Goal: Task Accomplishment & Management: Manage account settings

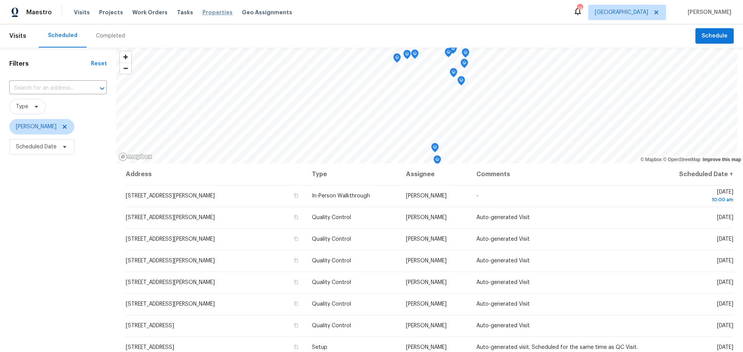
click at [202, 12] on span "Properties" at bounding box center [217, 13] width 30 height 8
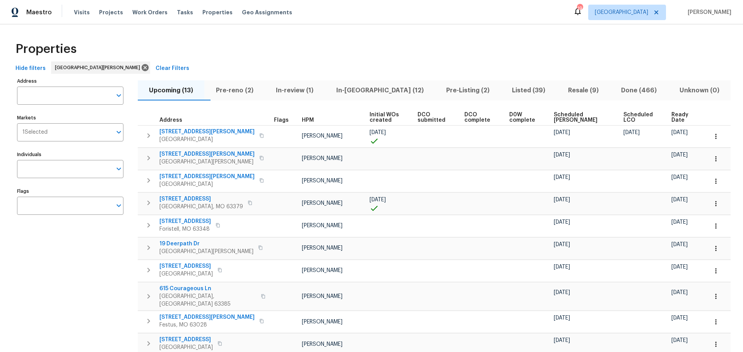
click at [377, 85] on span "In-[GEOGRAPHIC_DATA] (12)" at bounding box center [379, 90] width 101 height 11
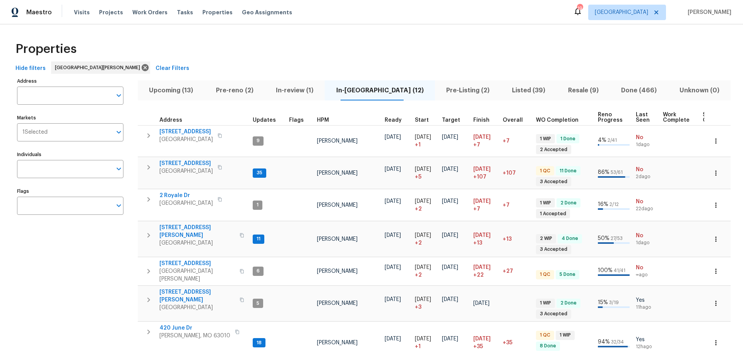
click at [439, 92] on span "Pre-Listing (2)" at bounding box center [467, 90] width 56 height 11
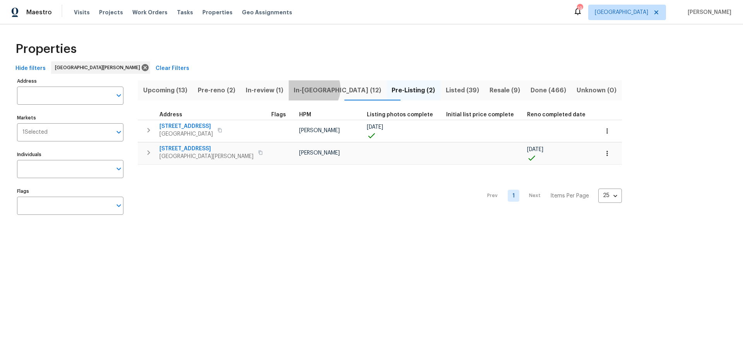
click at [320, 89] on span "In-[GEOGRAPHIC_DATA] (12)" at bounding box center [337, 90] width 89 height 11
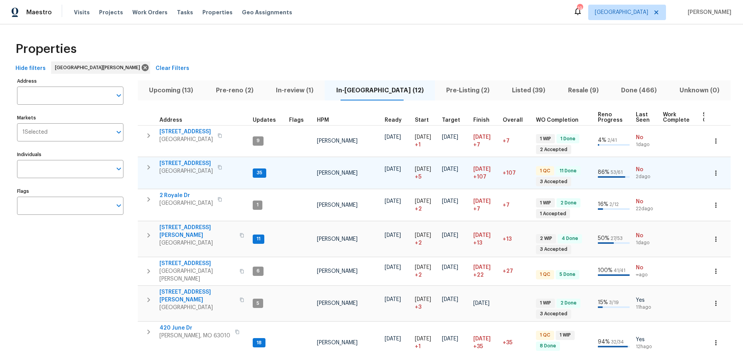
click at [192, 158] on td "120 Birchwood Dr Ballwin, MO 63011" at bounding box center [194, 167] width 112 height 20
click at [193, 160] on span "[STREET_ADDRESS]" at bounding box center [185, 164] width 53 height 8
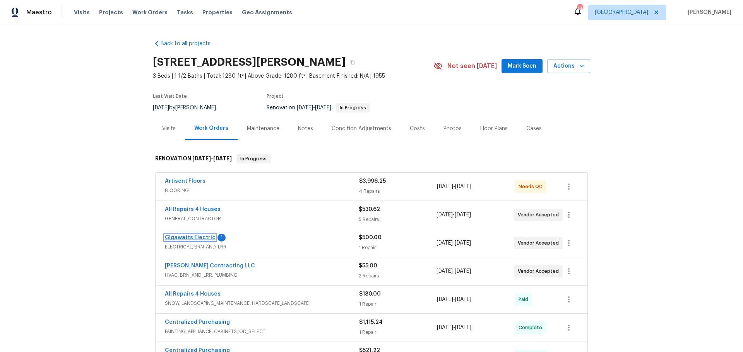
click at [204, 239] on link "Gigawatts Electric" at bounding box center [190, 237] width 51 height 5
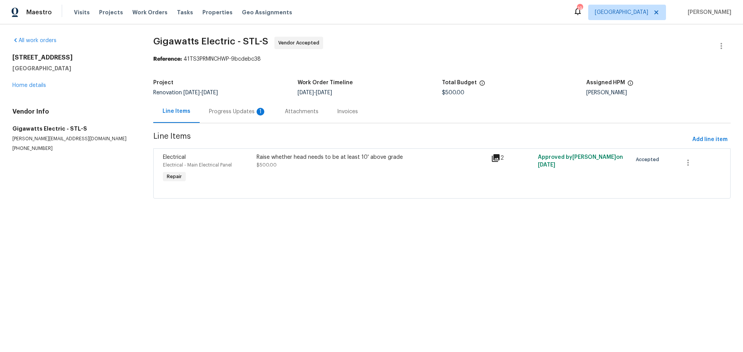
click at [242, 113] on div "Progress Updates 1" at bounding box center [237, 112] width 57 height 8
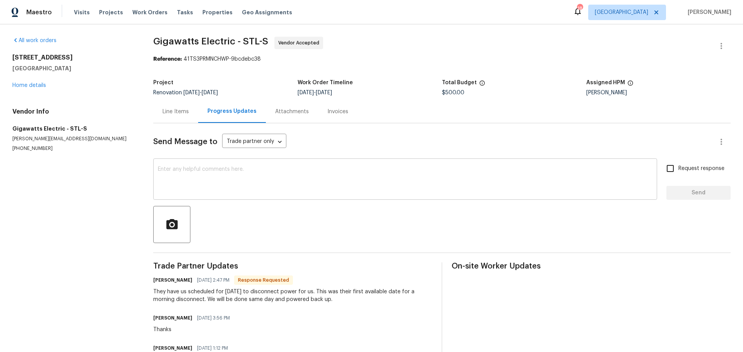
click at [280, 191] on textarea at bounding box center [405, 180] width 494 height 27
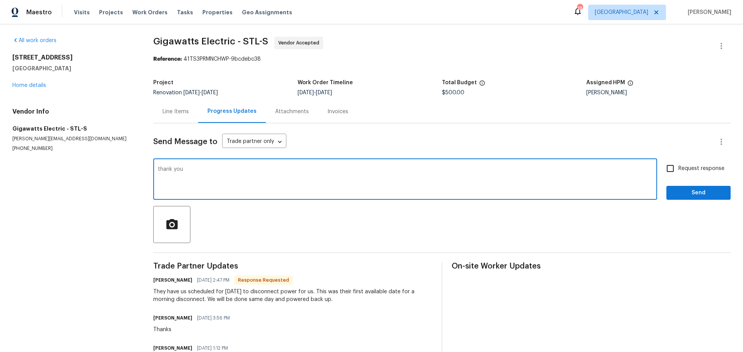
type textarea "thank you"
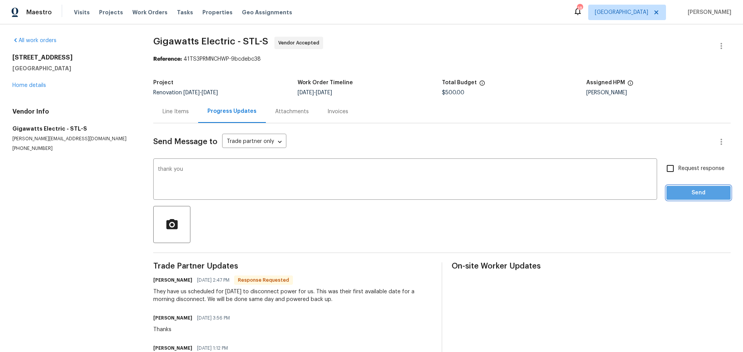
click at [695, 191] on span "Send" at bounding box center [698, 193] width 52 height 10
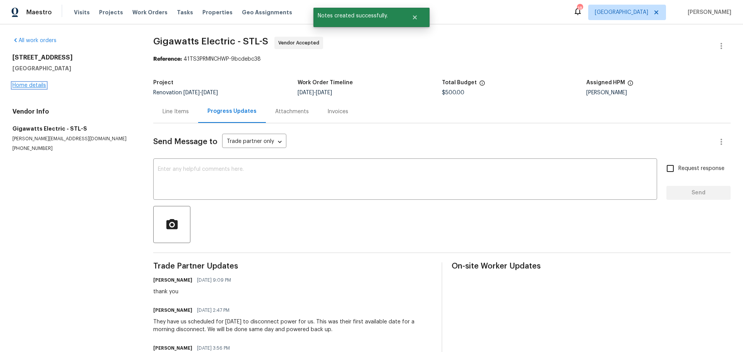
click at [34, 88] on link "Home details" at bounding box center [29, 85] width 34 height 5
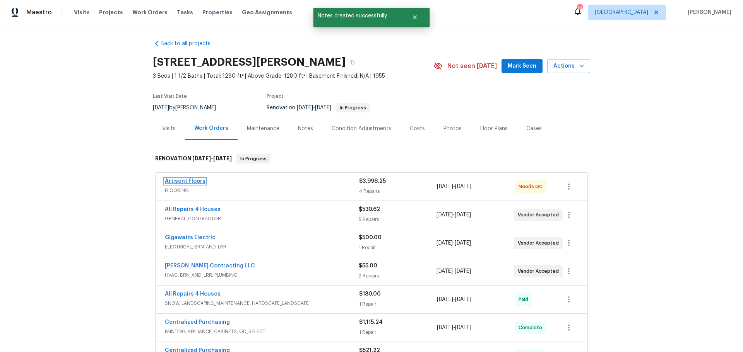
click at [188, 183] on link "Artisent Floors" at bounding box center [185, 181] width 41 height 5
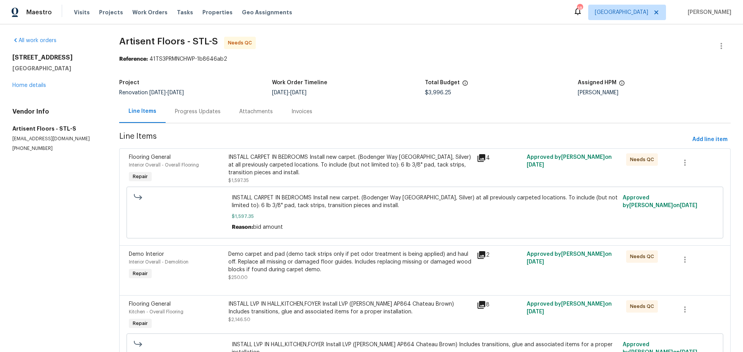
click at [194, 110] on div "Progress Updates" at bounding box center [198, 112] width 46 height 8
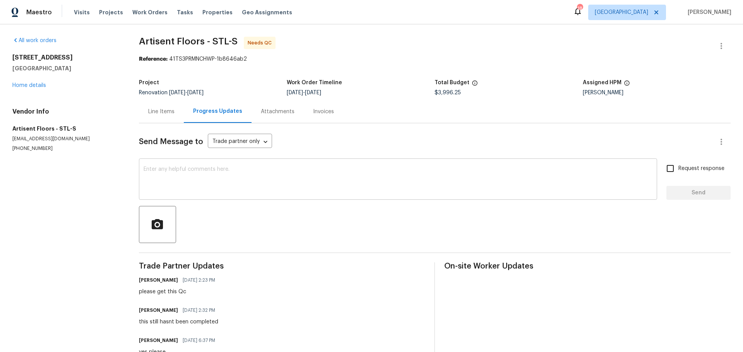
click at [215, 173] on textarea at bounding box center [397, 180] width 509 height 27
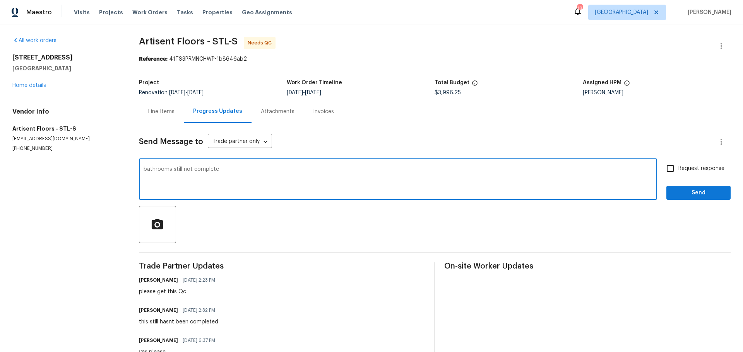
type textarea "bathrooms still not complete"
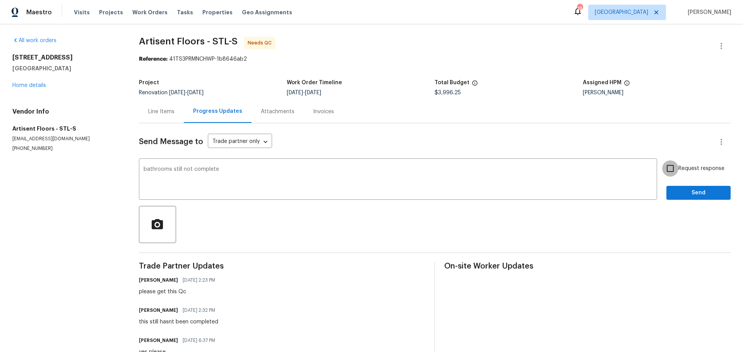
click at [662, 163] on input "Request response" at bounding box center [670, 168] width 16 height 16
checkbox input "true"
click at [680, 193] on span "Send" at bounding box center [698, 193] width 52 height 10
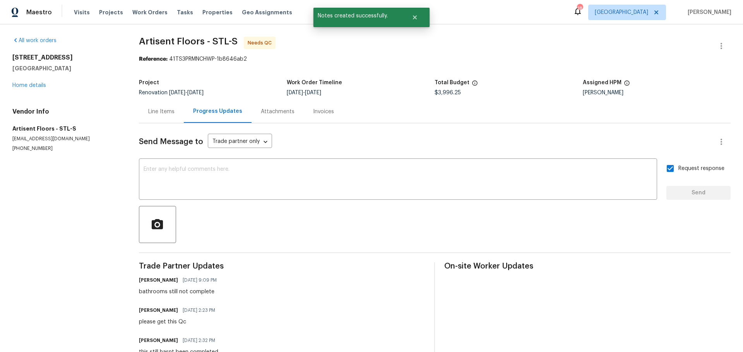
click at [156, 112] on div "Line Items" at bounding box center [161, 112] width 26 height 8
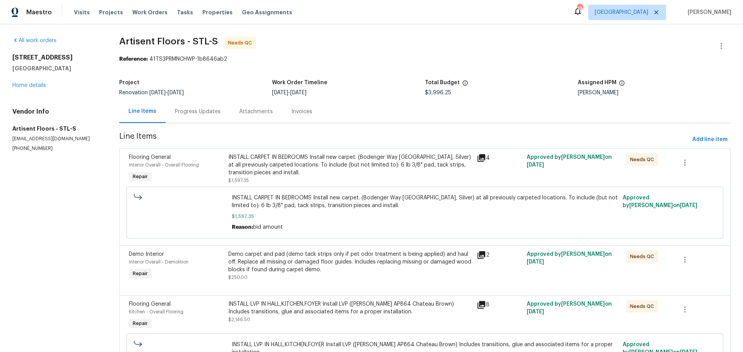
click at [201, 114] on div "Progress Updates" at bounding box center [198, 112] width 46 height 8
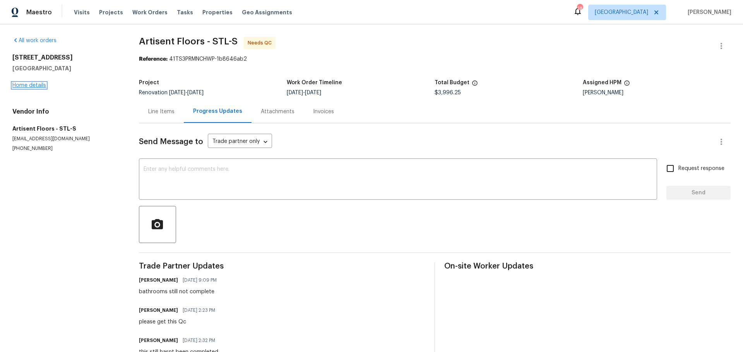
click at [24, 84] on link "Home details" at bounding box center [29, 85] width 34 height 5
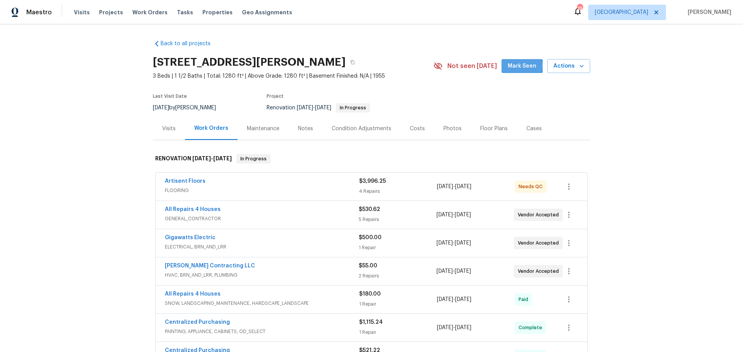
click at [517, 66] on span "Mark Seen" at bounding box center [521, 66] width 29 height 10
click at [216, 14] on span "Properties" at bounding box center [217, 13] width 30 height 8
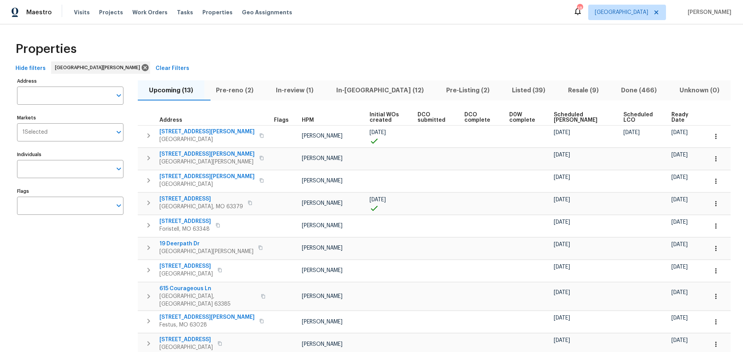
click at [381, 92] on span "In-reno (12)" at bounding box center [379, 90] width 101 height 11
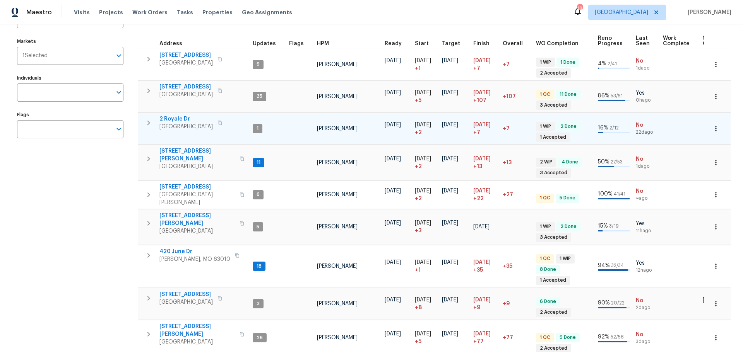
scroll to position [77, 0]
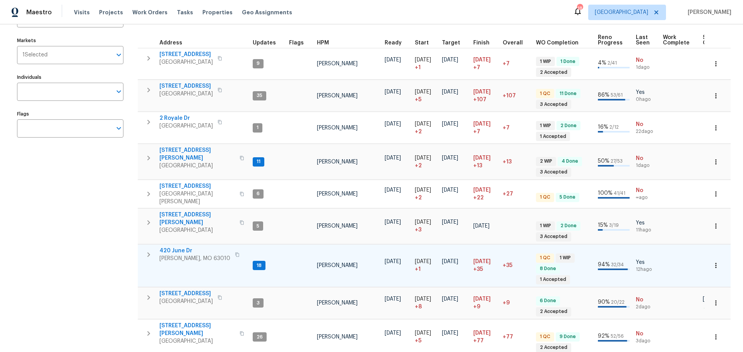
click at [181, 247] on span "420 June Dr" at bounding box center [194, 251] width 71 height 8
click at [712, 262] on icon "button" at bounding box center [716, 266] width 8 height 8
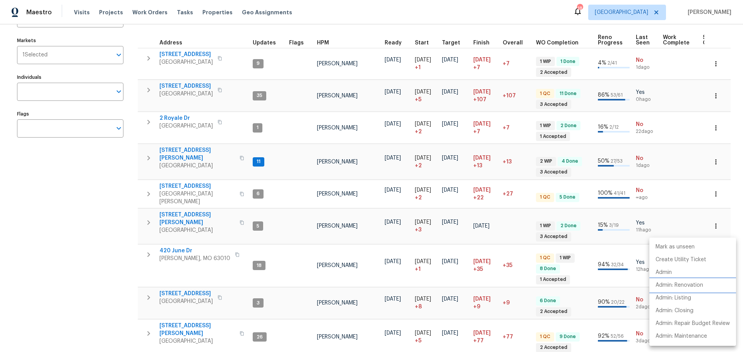
click at [675, 282] on p "Admin: Renovation" at bounding box center [679, 286] width 48 height 8
drag, startPoint x: 101, startPoint y: 278, endPoint x: 170, endPoint y: 235, distance: 81.7
click at [101, 278] on div at bounding box center [371, 176] width 743 height 352
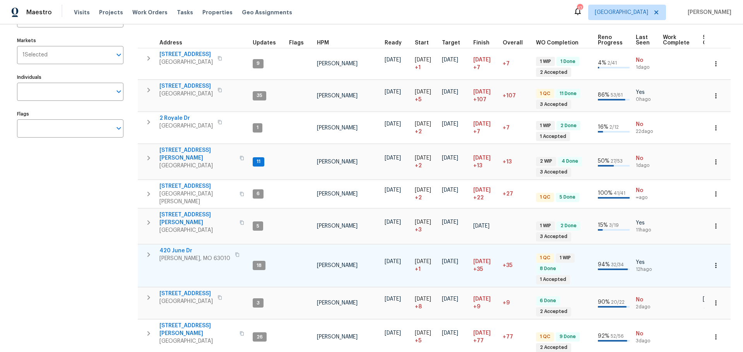
click at [172, 247] on span "420 June Dr" at bounding box center [194, 251] width 71 height 8
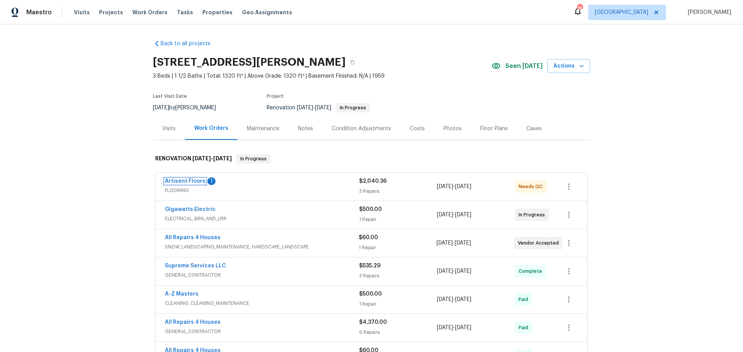
click at [191, 180] on link "Artisent Floors" at bounding box center [185, 181] width 41 height 5
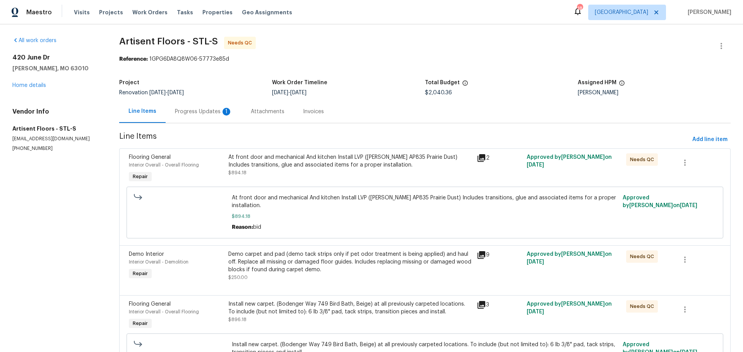
click at [212, 115] on div "Progress Updates 1" at bounding box center [203, 112] width 57 height 8
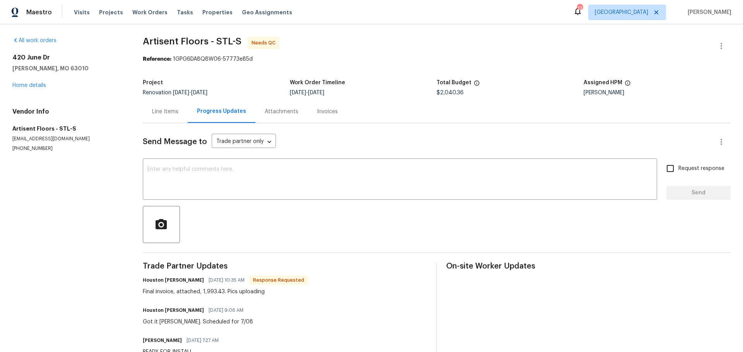
click at [154, 118] on div "Line Items" at bounding box center [165, 111] width 45 height 23
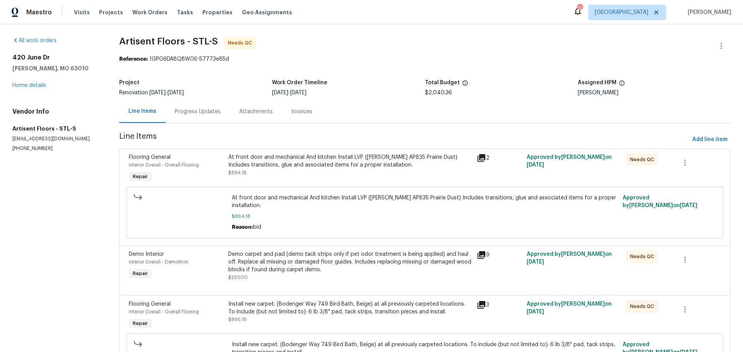
click at [208, 117] on div "Progress Updates" at bounding box center [198, 111] width 64 height 23
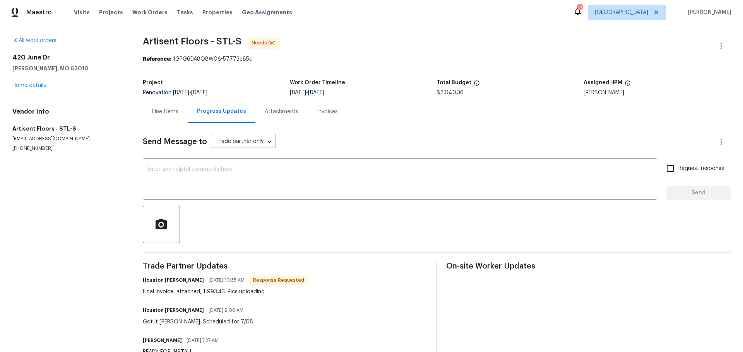
click at [164, 114] on div "Line Items" at bounding box center [165, 112] width 26 height 8
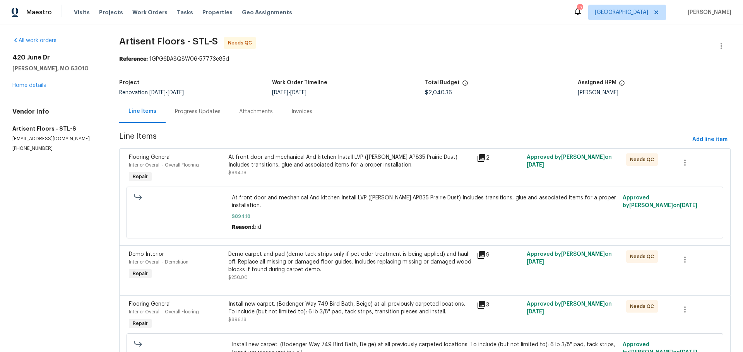
click at [391, 169] on div "At front door and mechanical And kitchen Install LVP (Knighton AP835 Prairie Du…" at bounding box center [350, 165] width 244 height 23
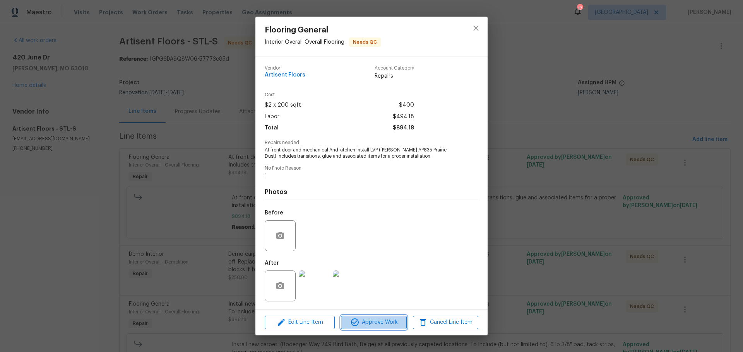
click at [367, 320] on span "Approve Work" at bounding box center [373, 323] width 61 height 10
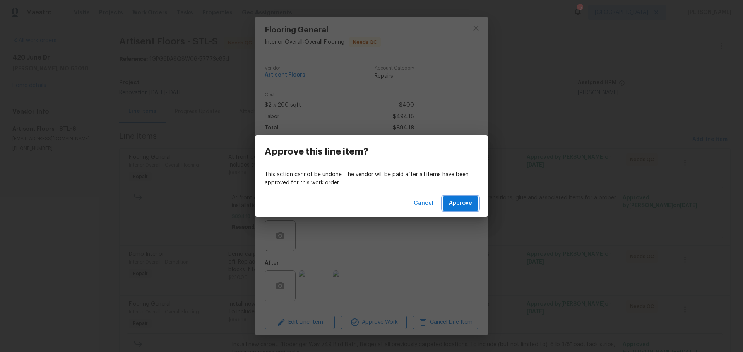
click at [470, 206] on span "Approve" at bounding box center [460, 204] width 23 height 10
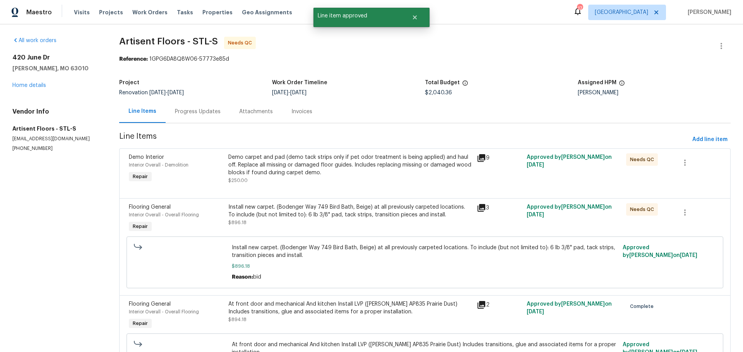
click at [391, 179] on div "Demo carpet and pad (demo tack strips only if pet odor treatment is being appli…" at bounding box center [350, 169] width 244 height 31
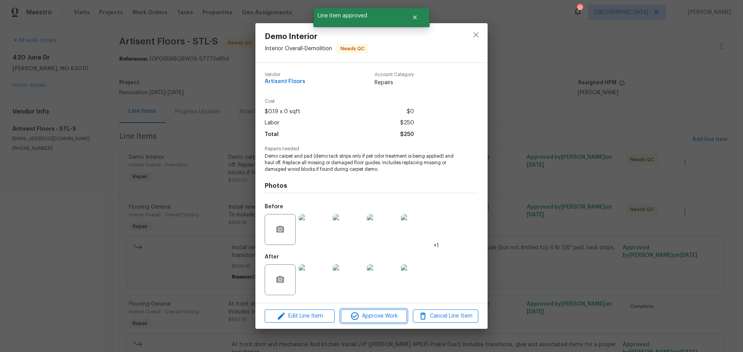
click at [387, 314] on span "Approve Work" at bounding box center [373, 317] width 61 height 10
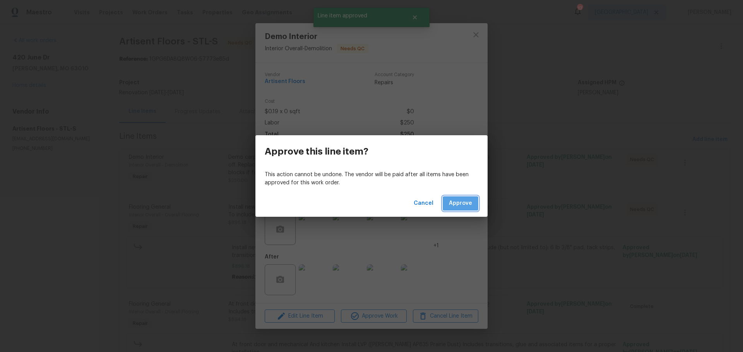
click at [465, 200] on span "Approve" at bounding box center [460, 204] width 23 height 10
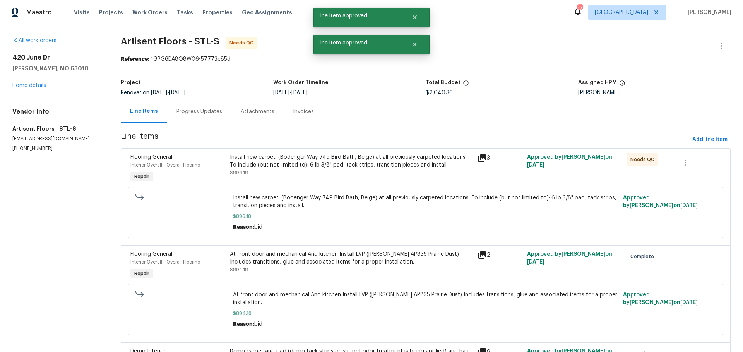
click at [396, 178] on div "Install new carpet. (Bodenger Way 749 Bird Bath, Beige) at all previously carpe…" at bounding box center [351, 169] width 248 height 36
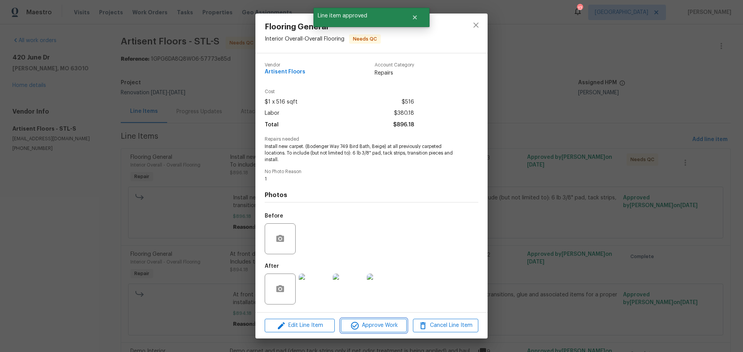
click at [391, 328] on span "Approve Work" at bounding box center [373, 326] width 61 height 10
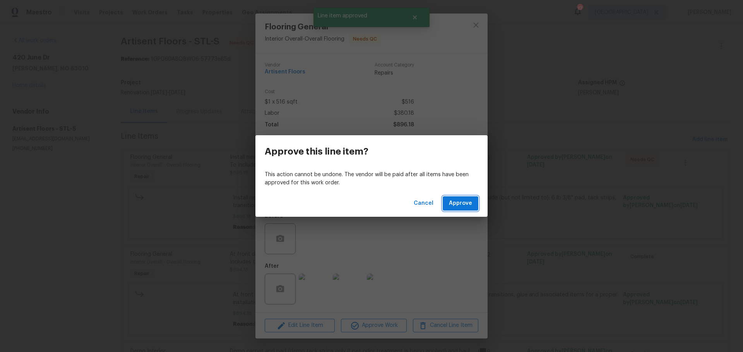
click at [458, 204] on span "Approve" at bounding box center [460, 204] width 23 height 10
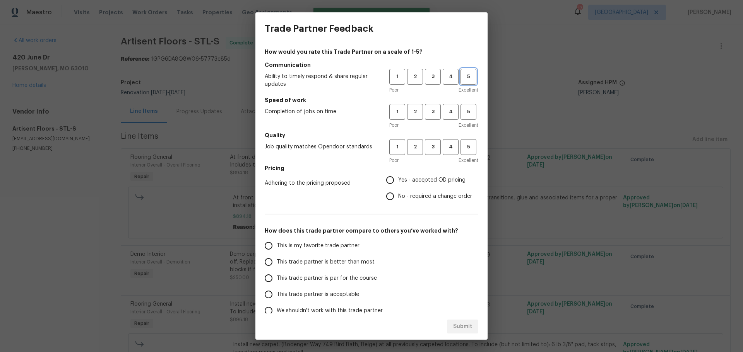
click at [461, 80] on span "5" at bounding box center [468, 76] width 14 height 9
drag, startPoint x: 457, startPoint y: 126, endPoint x: 466, endPoint y: 120, distance: 11.6
click at [459, 126] on span "Excellent" at bounding box center [468, 125] width 20 height 8
click at [466, 117] on button "5" at bounding box center [468, 112] width 16 height 16
click at [461, 145] on span "5" at bounding box center [468, 147] width 14 height 9
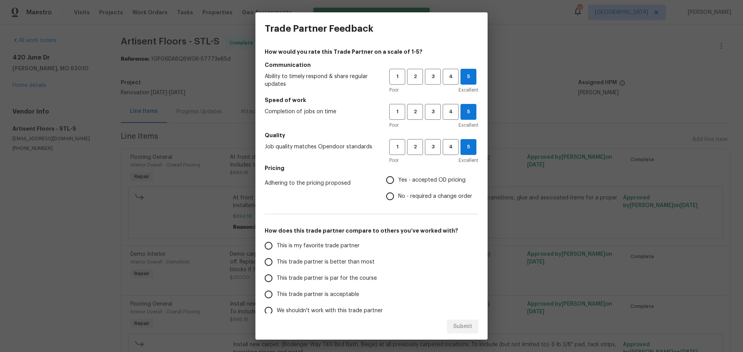
click at [439, 180] on span "Yes - accepted OD pricing" at bounding box center [431, 180] width 67 height 8
click at [398, 180] on input "Yes - accepted OD pricing" at bounding box center [390, 180] width 16 height 16
radio input "true"
click at [352, 243] on span "This is my favorite trade partner" at bounding box center [318, 246] width 83 height 8
click at [277, 243] on input "This is my favorite trade partner" at bounding box center [268, 246] width 16 height 16
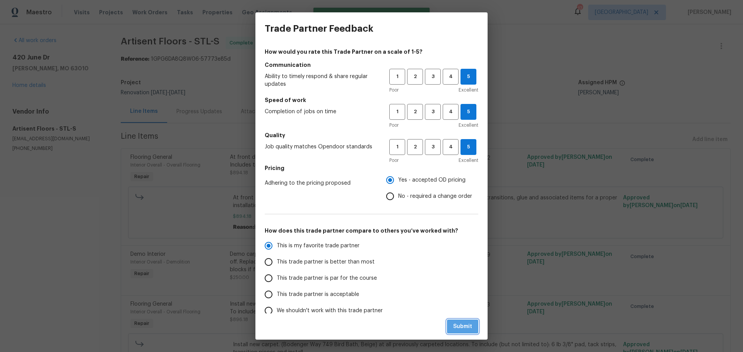
click at [476, 324] on button "Submit" at bounding box center [462, 327] width 31 height 14
radio input "true"
radio input "false"
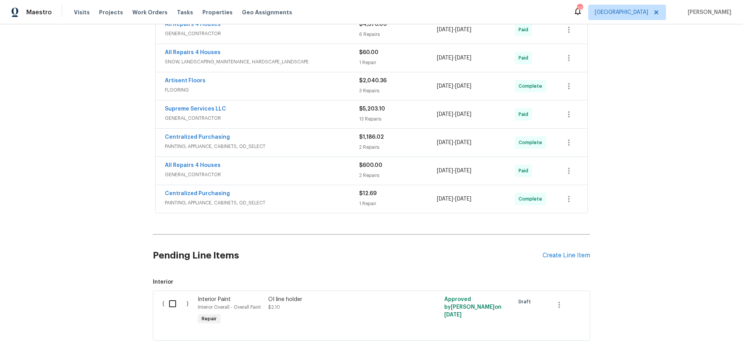
scroll to position [317, 0]
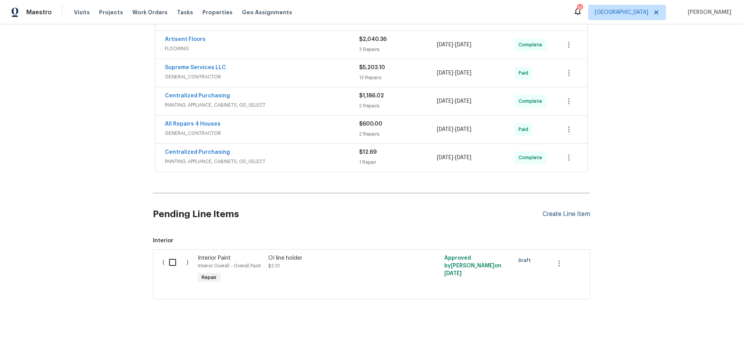
click at [547, 211] on div "Create Line Item" at bounding box center [566, 214] width 48 height 7
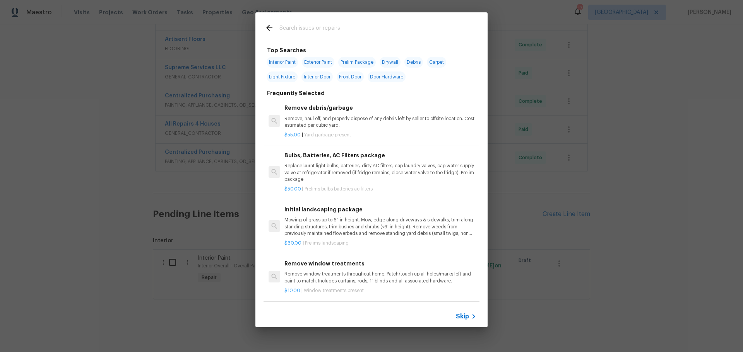
click at [309, 28] on input "text" at bounding box center [361, 29] width 164 height 12
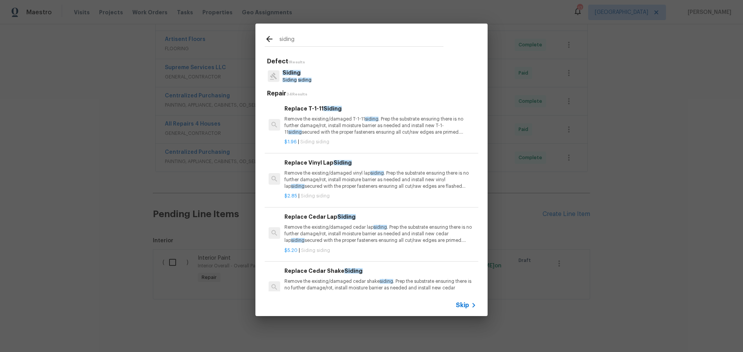
type input "siding"
click at [319, 174] on p "Remove the existing/damaged vinyl lap siding . Prep the substrate ensuring ther…" at bounding box center [380, 180] width 192 height 20
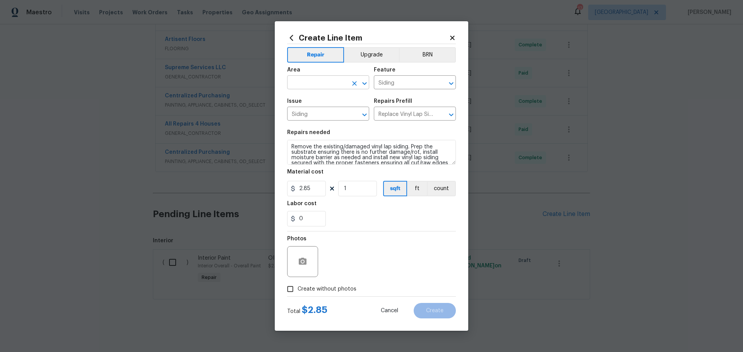
click at [326, 83] on input "text" at bounding box center [317, 83] width 60 height 12
click at [321, 116] on li "Exterior Overall" at bounding box center [328, 113] width 82 height 13
type input "Exterior Overall"
drag, startPoint x: 290, startPoint y: 149, endPoint x: 305, endPoint y: 129, distance: 25.1
click at [290, 149] on textarea "Remove the existing/damaged vinyl lap siding. Prep the substrate ensuring there…" at bounding box center [371, 152] width 169 height 25
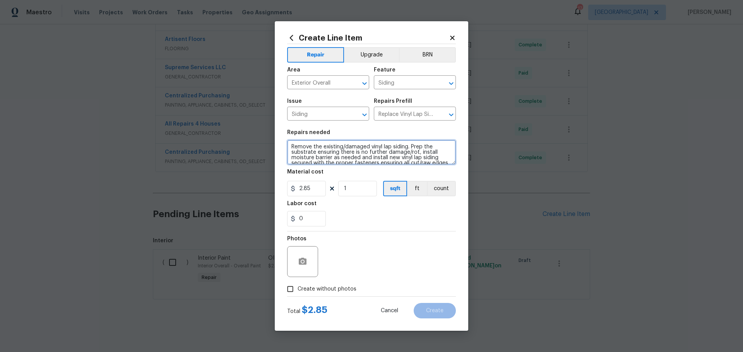
click at [320, 150] on textarea "Remove the existing/damaged vinyl lap siding. Prep the substrate ensuring there…" at bounding box center [371, 152] width 169 height 25
click at [314, 143] on textarea "Remove the existing/damaged vinyl lap siding. Prep the substrate ensuring there…" at bounding box center [371, 152] width 169 height 25
type textarea "Fire Inspection required item, this is the cost of siding material forgot to ad…"
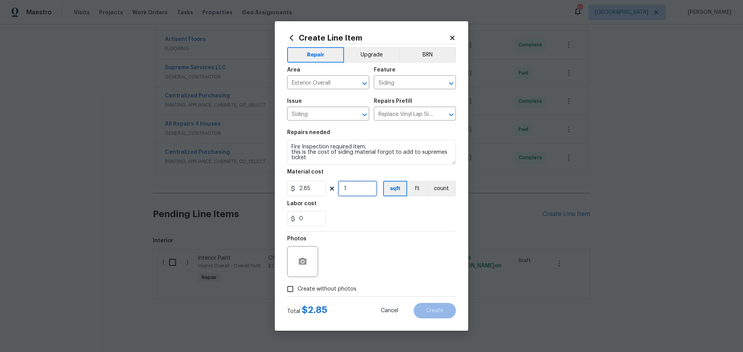
click at [366, 187] on input "1" at bounding box center [357, 188] width 39 height 15
type input "280"
click at [319, 224] on input "0" at bounding box center [306, 218] width 39 height 15
type input "2"
click at [330, 221] on div "2" at bounding box center [371, 218] width 169 height 15
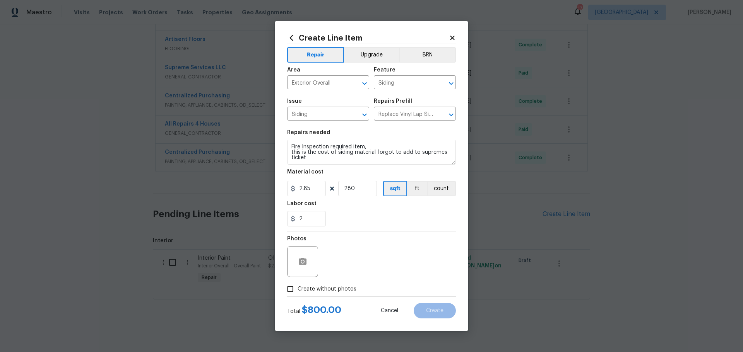
click at [289, 289] on input "Create without photos" at bounding box center [290, 289] width 15 height 15
click at [332, 282] on label "Create without photos" at bounding box center [319, 289] width 73 height 15
click at [297, 282] on input "Create without photos" at bounding box center [290, 289] width 15 height 15
drag, startPoint x: 290, startPoint y: 293, endPoint x: 313, endPoint y: 294, distance: 23.6
click at [293, 294] on input "Create without photos" at bounding box center [290, 289] width 15 height 15
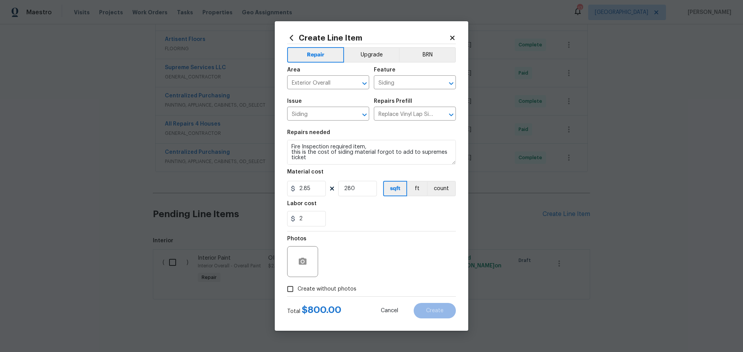
checkbox input "true"
click at [352, 278] on div "Reason*" at bounding box center [389, 257] width 131 height 50
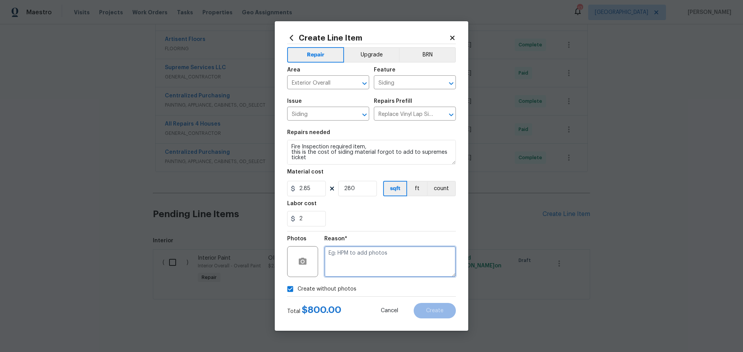
click at [352, 267] on textarea at bounding box center [389, 261] width 131 height 31
type textarea "siding material"
click at [439, 305] on button "Create" at bounding box center [434, 310] width 42 height 15
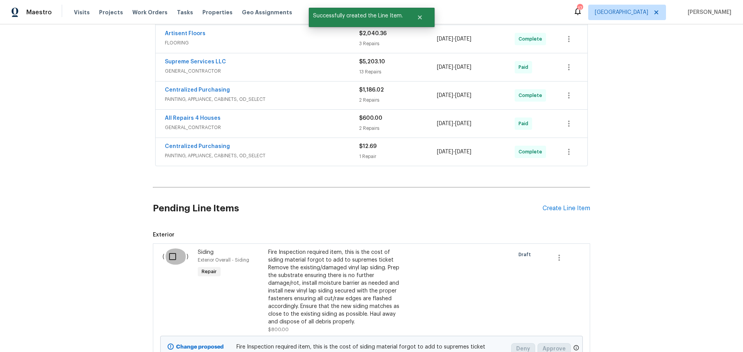
click at [171, 254] on input "checkbox" at bounding box center [175, 257] width 22 height 16
checkbox input "true"
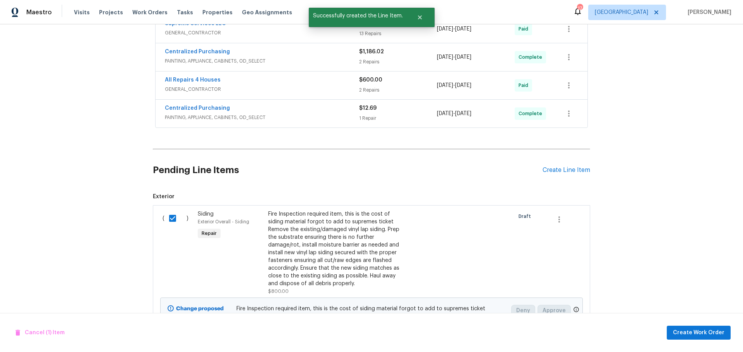
scroll to position [356, 0]
click at [716, 335] on span "Create Work Order" at bounding box center [698, 333] width 51 height 10
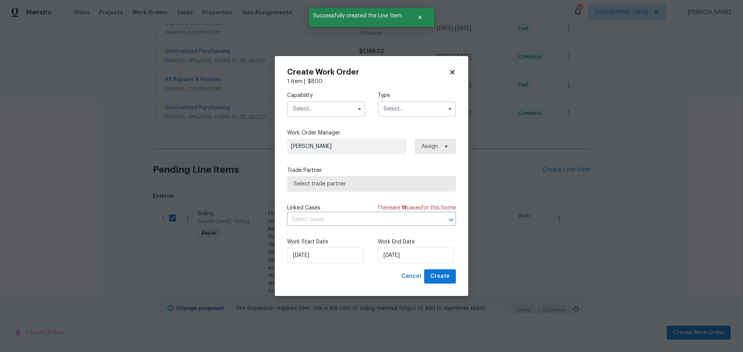
click at [356, 113] on span at bounding box center [359, 109] width 12 height 12
click at [352, 111] on input "text" at bounding box center [326, 108] width 78 height 15
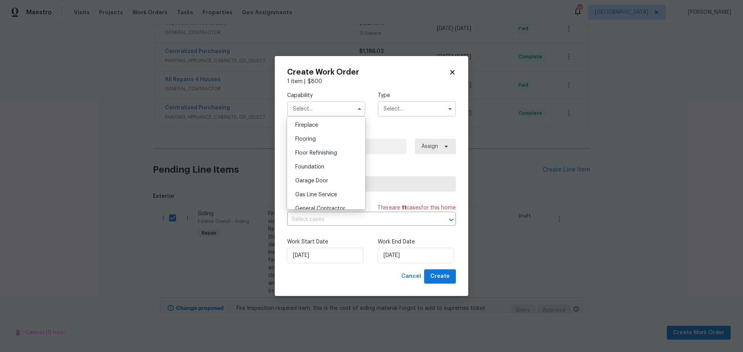
scroll to position [348, 0]
click at [332, 150] on span "General Contractor" at bounding box center [320, 147] width 50 height 5
type input "General Contractor"
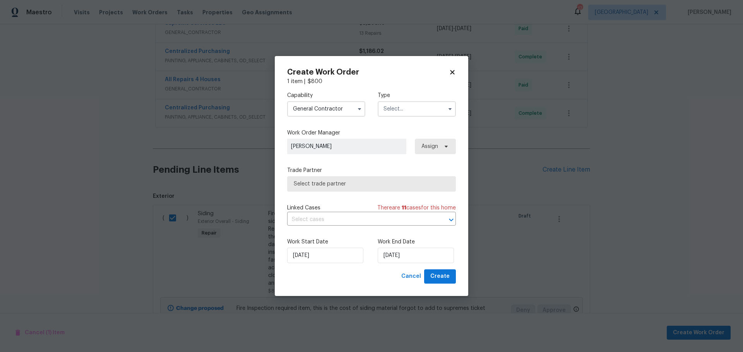
click at [393, 112] on input "text" at bounding box center [416, 108] width 78 height 15
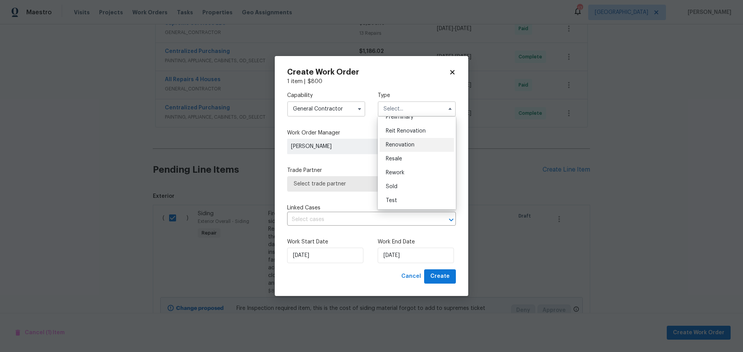
click at [411, 143] on span "Renovation" at bounding box center [400, 144] width 29 height 5
type input "Renovation"
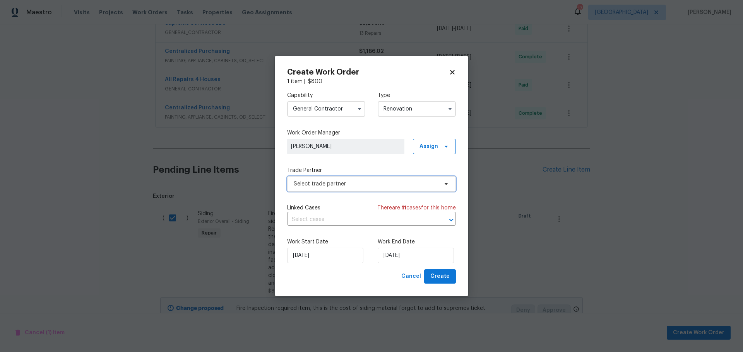
click at [373, 180] on span "Select trade partner" at bounding box center [366, 184] width 144 height 8
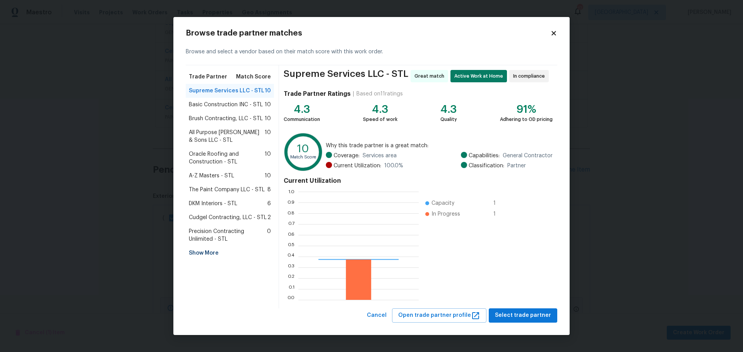
scroll to position [102, 115]
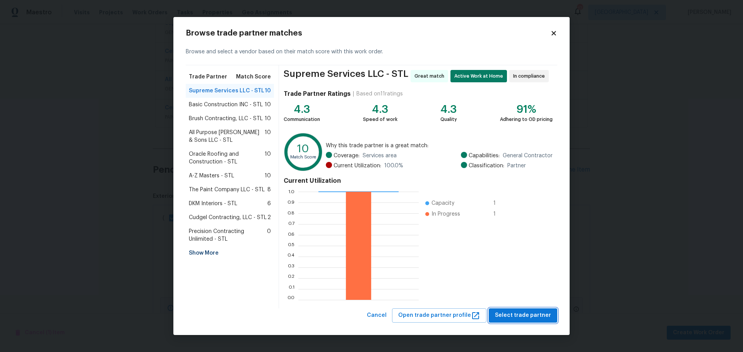
click at [537, 315] on span "Select trade partner" at bounding box center [523, 316] width 56 height 10
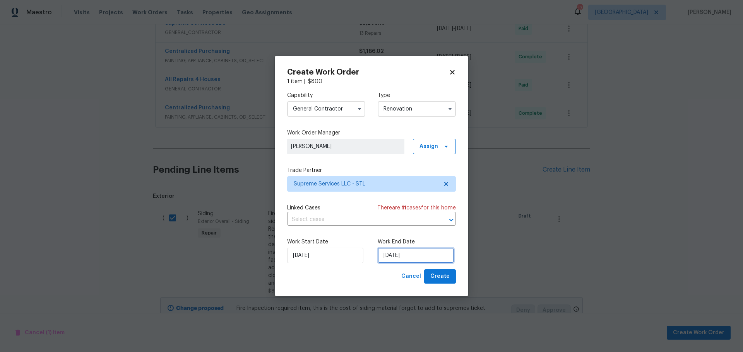
click at [409, 254] on input "[DATE]" at bounding box center [415, 255] width 76 height 15
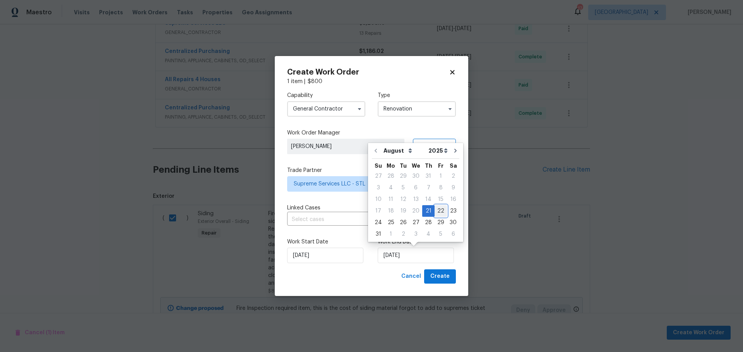
click at [435, 213] on div "22" at bounding box center [440, 211] width 12 height 11
type input "[DATE]"
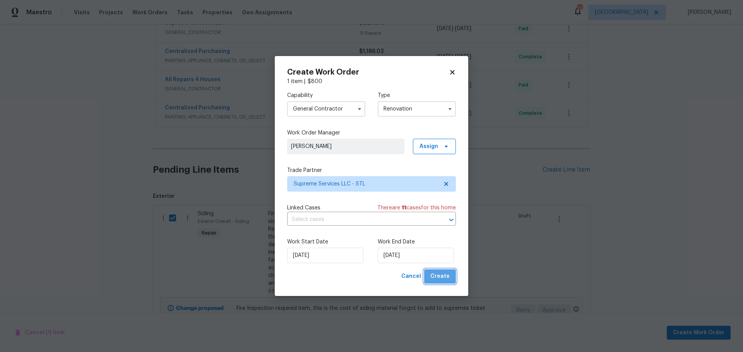
click at [449, 271] on button "Create" at bounding box center [440, 277] width 32 height 14
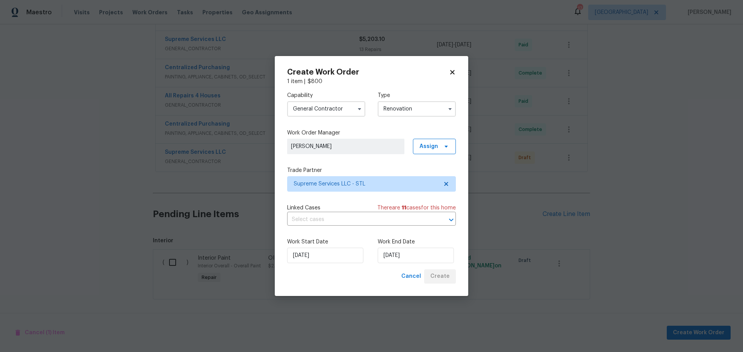
scroll to position [345, 0]
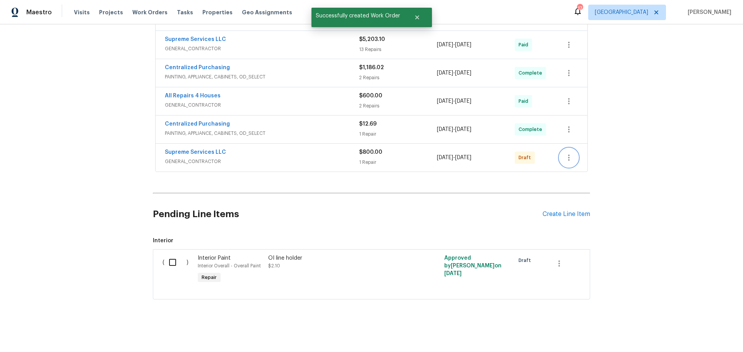
click at [574, 152] on button "button" at bounding box center [568, 158] width 19 height 19
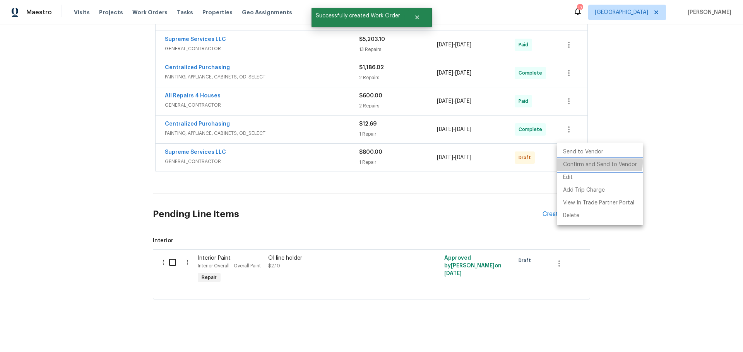
click at [593, 162] on li "Confirm and Send to Vendor" at bounding box center [600, 165] width 86 height 13
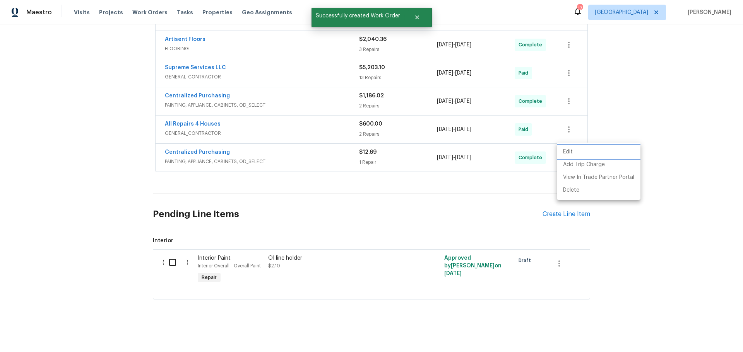
scroll to position [91, 0]
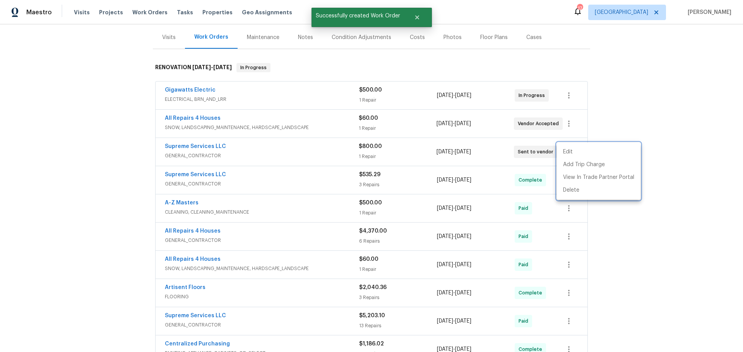
click at [643, 135] on div at bounding box center [371, 176] width 743 height 352
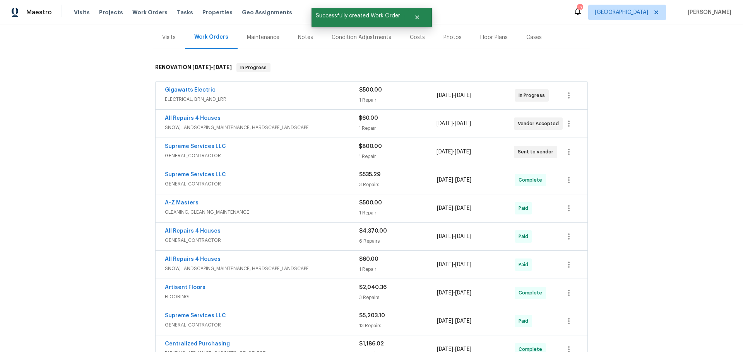
click at [200, 140] on div "Supreme Services LLC GENERAL_CONTRACTOR $800.00 1 Repair 8/21/2025 - 8/22/2025 …" at bounding box center [371, 152] width 432 height 28
click at [205, 149] on link "Supreme Services LLC" at bounding box center [195, 146] width 61 height 5
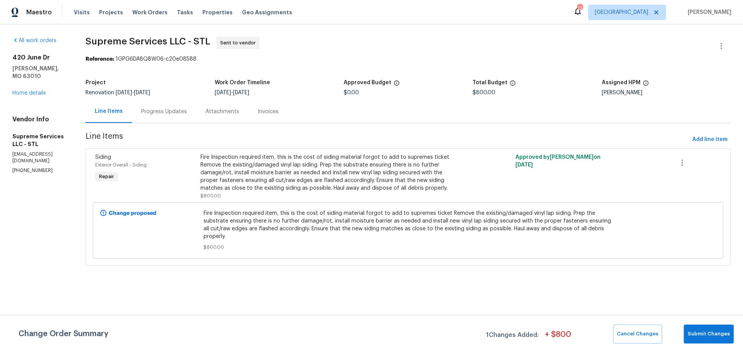
click at [175, 109] on div "Progress Updates" at bounding box center [164, 112] width 46 height 8
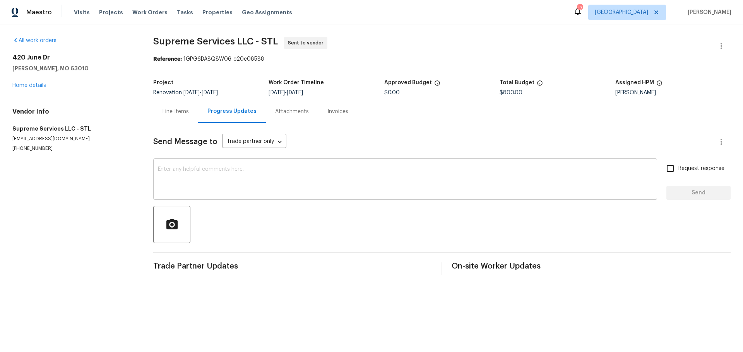
click at [262, 162] on div "x ​" at bounding box center [405, 179] width 504 height 39
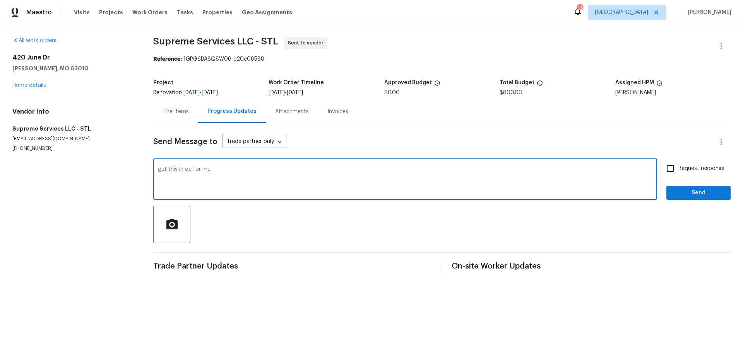
type textarea "get this in qc for me"
click at [669, 167] on input "Request response" at bounding box center [670, 168] width 16 height 16
checkbox input "true"
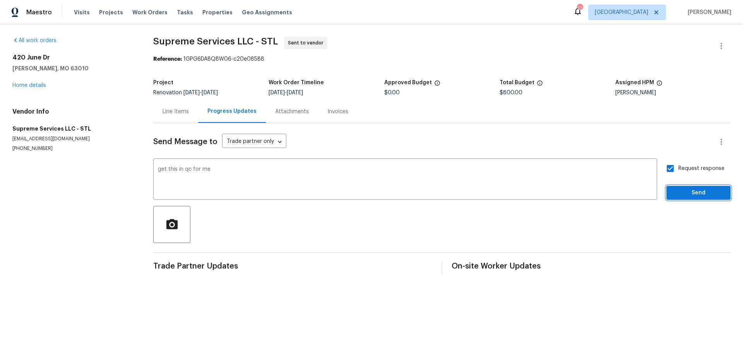
click at [672, 193] on span "Send" at bounding box center [698, 193] width 52 height 10
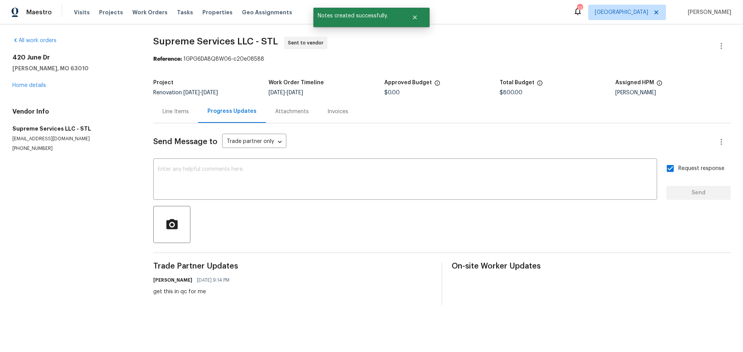
click at [38, 79] on div "420 June Dr Arnold, MO 63010 Home details" at bounding box center [73, 72] width 122 height 36
click at [38, 87] on link "Home details" at bounding box center [29, 85] width 34 height 5
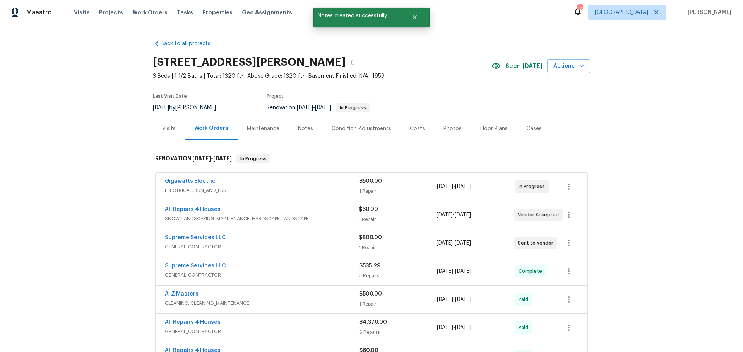
click at [186, 6] on div "Visits Projects Work Orders Tasks Properties Geo Assignments" at bounding box center [187, 12] width 227 height 15
click at [203, 16] on span "Properties" at bounding box center [217, 13] width 30 height 8
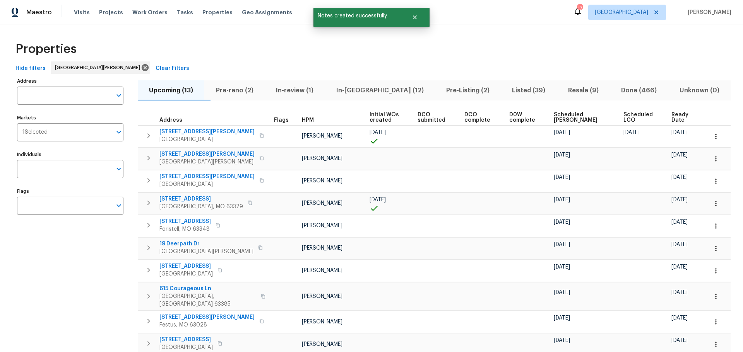
click at [367, 89] on span "In-[GEOGRAPHIC_DATA] (12)" at bounding box center [379, 90] width 101 height 11
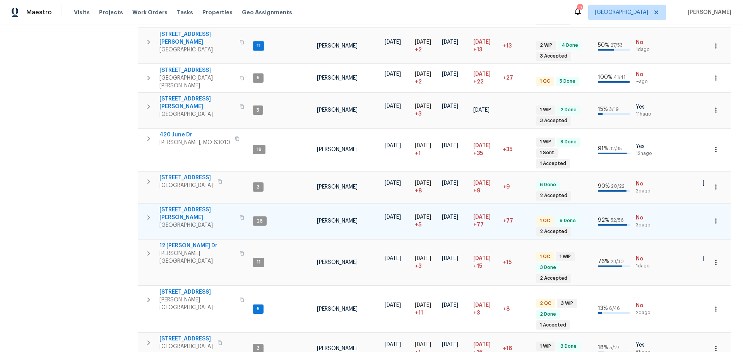
scroll to position [212, 0]
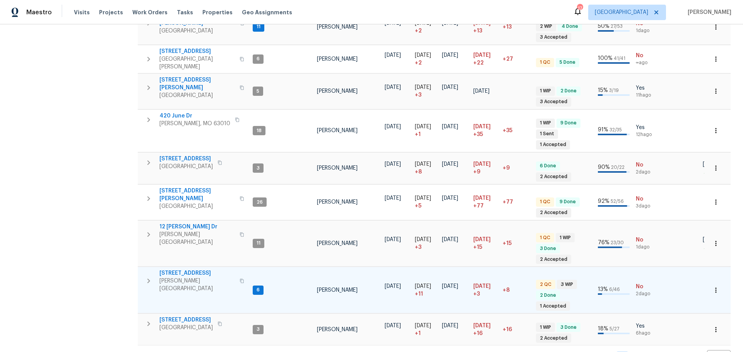
click at [180, 270] on span "[STREET_ADDRESS]" at bounding box center [196, 274] width 75 height 8
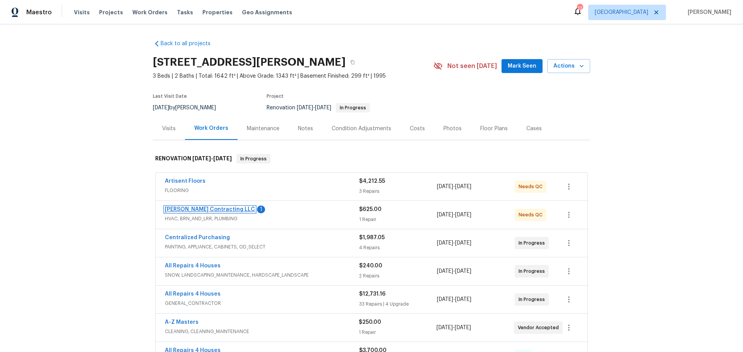
click at [194, 209] on link "[PERSON_NAME] Contracting LLC" at bounding box center [210, 209] width 90 height 5
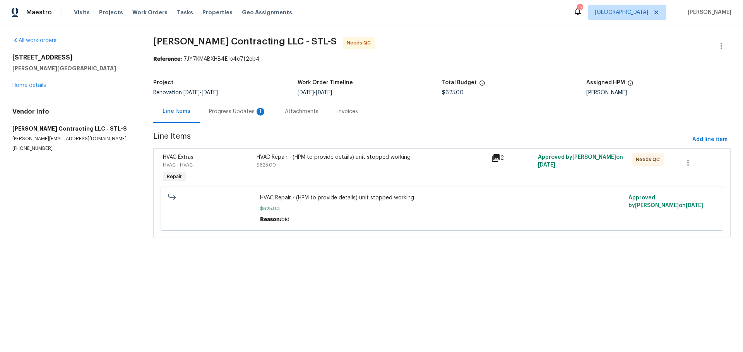
click at [234, 111] on div "Progress Updates 1" at bounding box center [237, 112] width 57 height 8
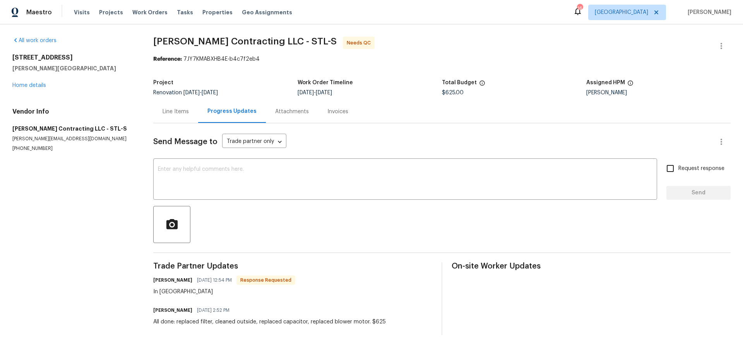
click at [185, 115] on div "Line Items" at bounding box center [175, 112] width 26 height 8
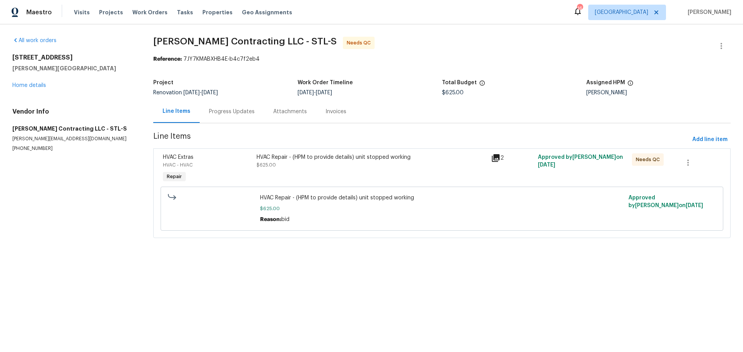
click at [320, 171] on div "HVAC Repair - (HPM to provide details) unit stopped working $625.00" at bounding box center [371, 169] width 234 height 36
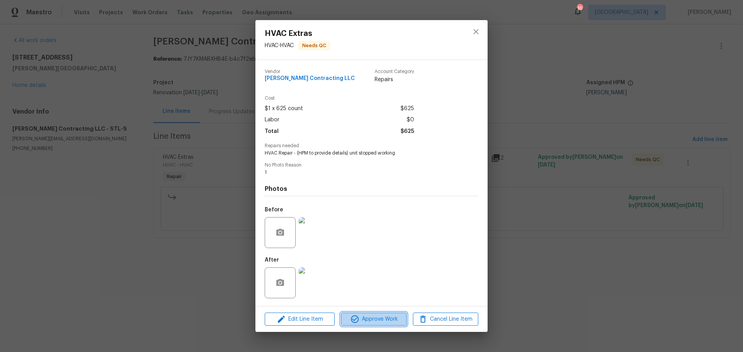
click at [365, 321] on span "Approve Work" at bounding box center [373, 320] width 61 height 10
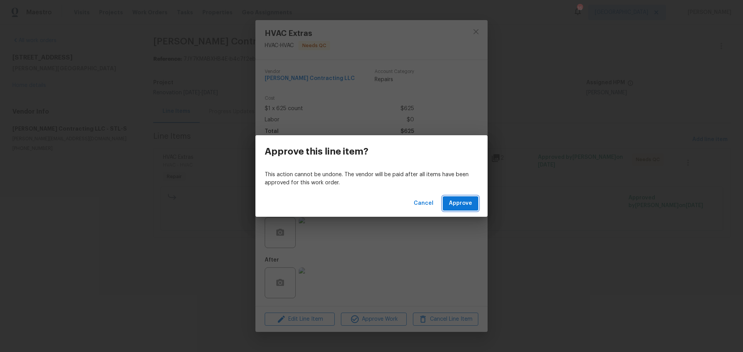
click at [456, 203] on span "Approve" at bounding box center [460, 204] width 23 height 10
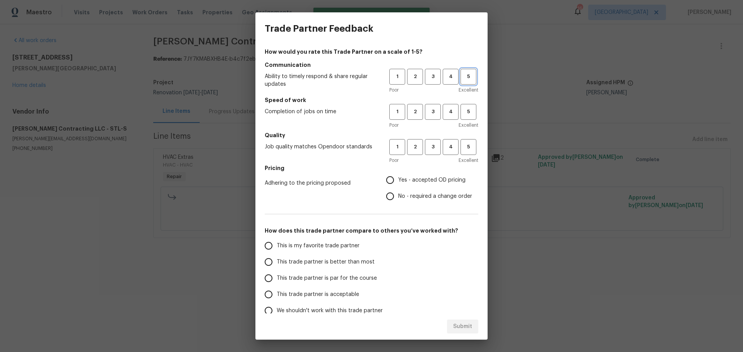
click at [461, 75] on span "5" at bounding box center [468, 76] width 14 height 9
click at [463, 106] on button "5" at bounding box center [468, 112] width 16 height 16
click at [461, 147] on span "5" at bounding box center [468, 147] width 14 height 9
click at [427, 185] on label "Yes - accepted OD pricing" at bounding box center [427, 180] width 90 height 16
click at [398, 185] on input "Yes - accepted OD pricing" at bounding box center [390, 180] width 16 height 16
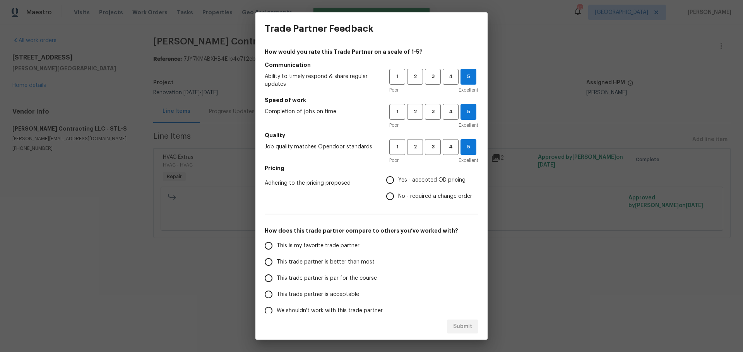
radio input "true"
drag, startPoint x: 328, startPoint y: 249, endPoint x: 372, endPoint y: 263, distance: 46.2
click at [329, 249] on span "This is my favorite trade partner" at bounding box center [318, 246] width 83 height 8
click at [361, 263] on span "This trade partner is better than most" at bounding box center [326, 262] width 98 height 8
click at [277, 263] on input "This trade partner is better than most" at bounding box center [268, 262] width 16 height 16
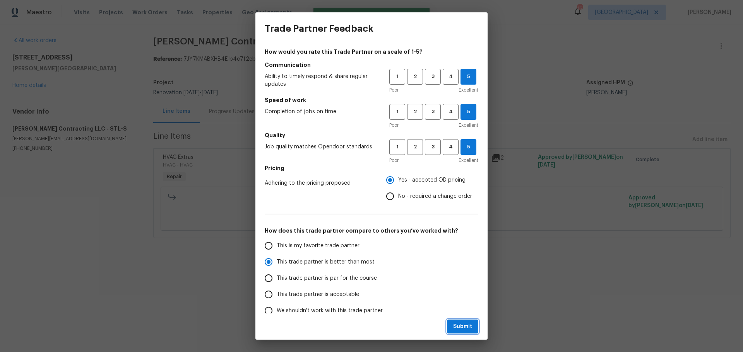
click at [468, 316] on div "Submit" at bounding box center [371, 327] width 232 height 27
click at [459, 322] on span "Submit" at bounding box center [462, 327] width 19 height 10
radio input "true"
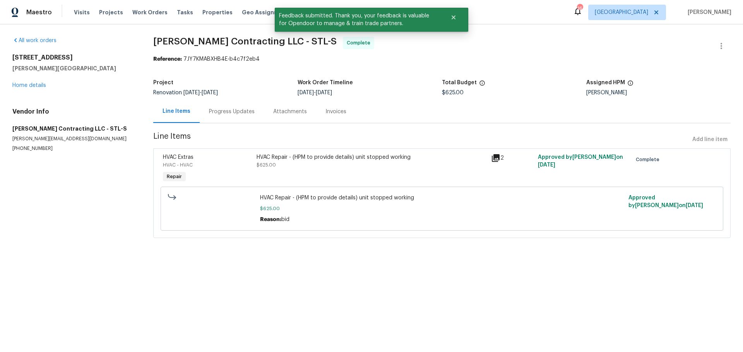
drag, startPoint x: 37, startPoint y: 82, endPoint x: 47, endPoint y: 90, distance: 13.2
click at [39, 85] on div "611 S 3rd St De Soto, MO 63020 Home details" at bounding box center [73, 72] width 122 height 36
click at [36, 86] on link "Home details" at bounding box center [29, 85] width 34 height 5
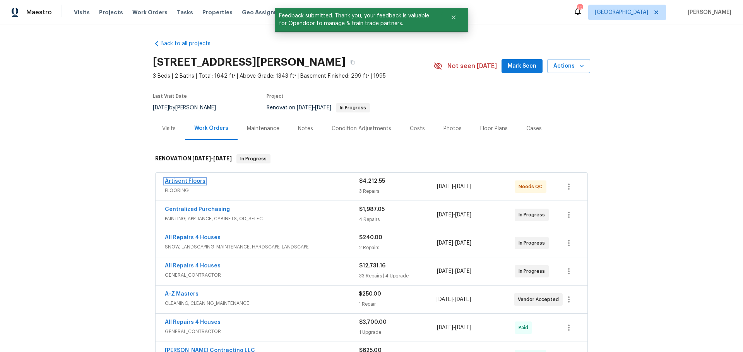
click at [174, 183] on link "Artisent Floors" at bounding box center [185, 181] width 41 height 5
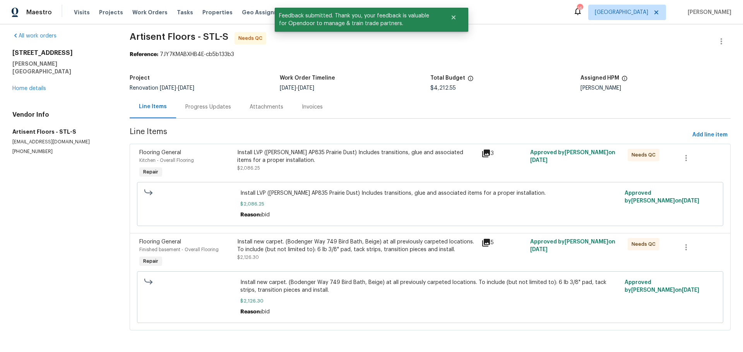
scroll to position [10, 0]
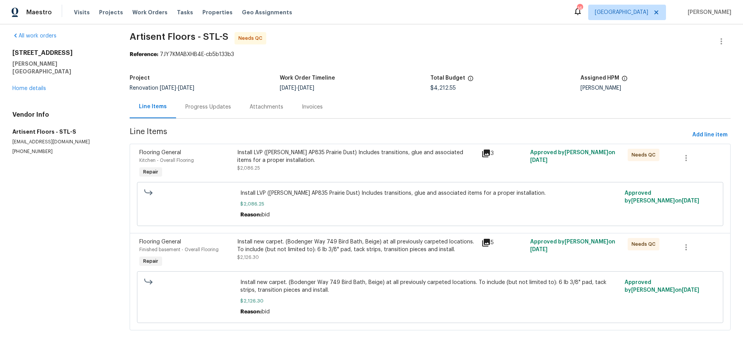
click at [330, 162] on div "Install LVP (Knighton AP835 Prairie Dust) Includes transitions, glue and associ…" at bounding box center [356, 160] width 239 height 23
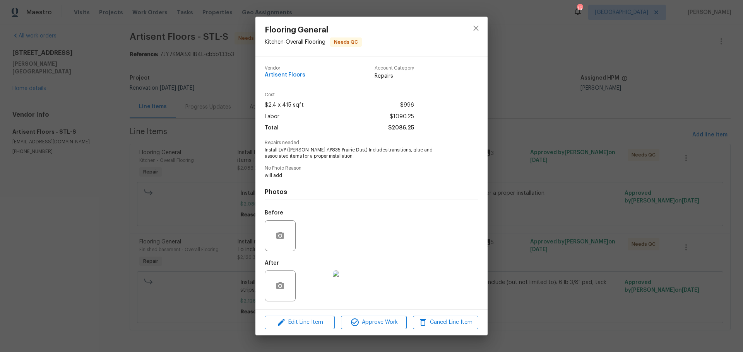
click at [306, 288] on img at bounding box center [314, 286] width 31 height 31
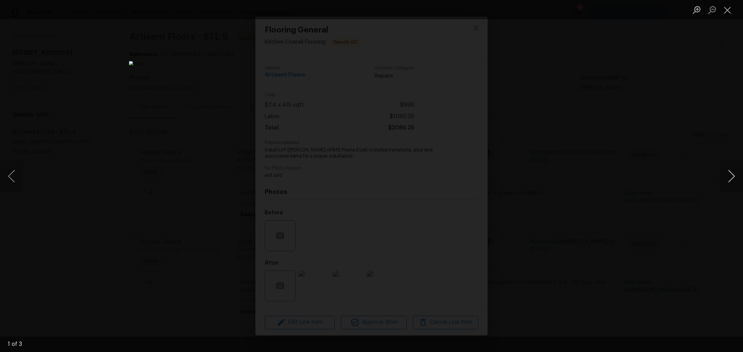
click at [733, 177] on button "Next image" at bounding box center [730, 176] width 23 height 31
click at [732, 11] on button "Close lightbox" at bounding box center [726, 10] width 15 height 14
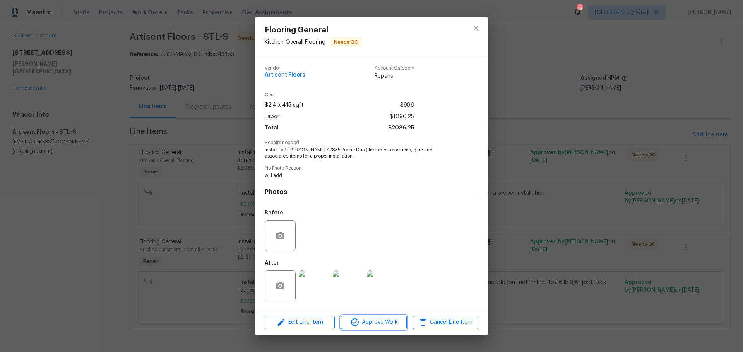
click at [365, 322] on span "Approve Work" at bounding box center [373, 323] width 61 height 10
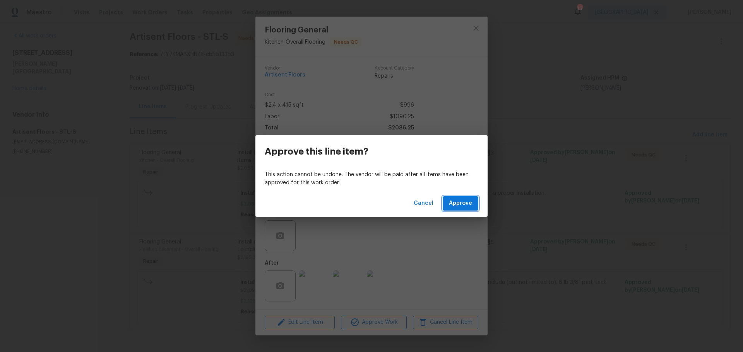
click at [467, 205] on span "Approve" at bounding box center [460, 204] width 23 height 10
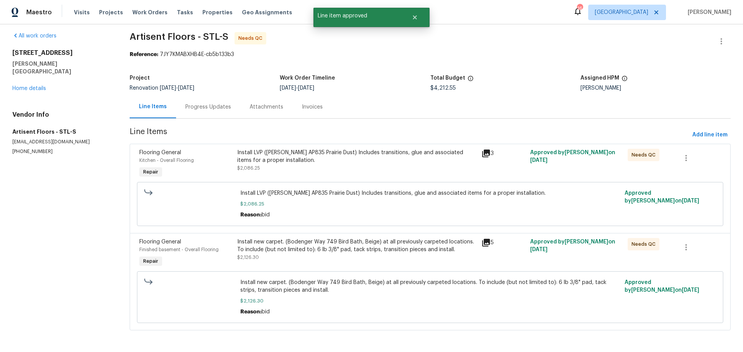
scroll to position [0, 0]
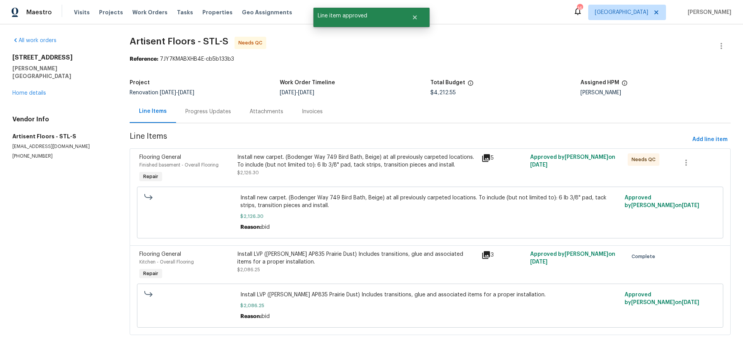
click at [364, 171] on div "Install new carpet. (Bodenger Way 749 Bird Bath, Beige) at all previously carpe…" at bounding box center [356, 165] width 239 height 23
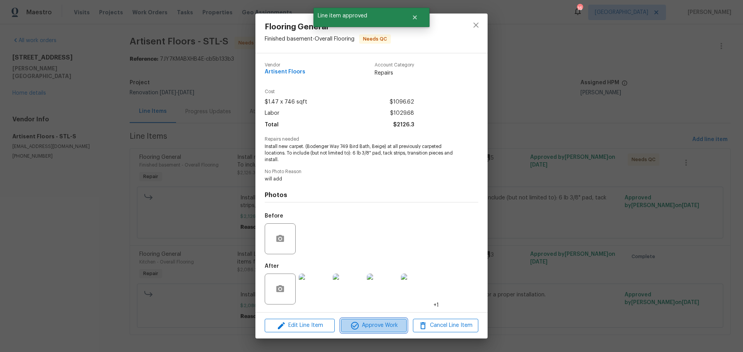
click at [371, 328] on span "Approve Work" at bounding box center [373, 326] width 61 height 10
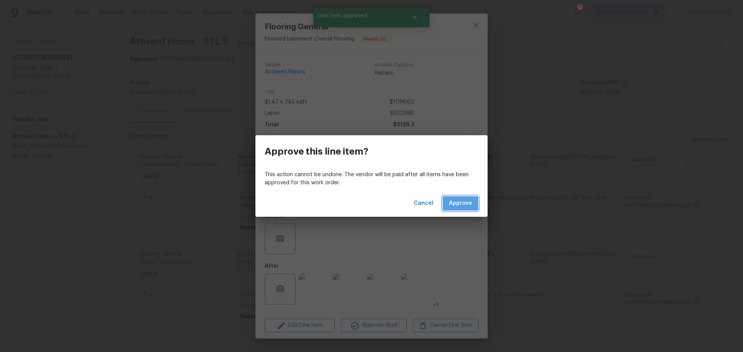
click at [460, 202] on span "Approve" at bounding box center [460, 204] width 23 height 10
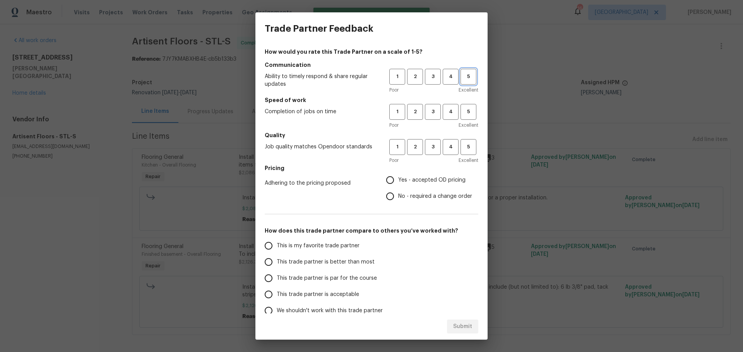
click at [461, 80] on span "5" at bounding box center [468, 76] width 14 height 9
click at [460, 106] on button "5" at bounding box center [468, 112] width 16 height 16
click at [461, 154] on button "5" at bounding box center [468, 147] width 16 height 16
click at [421, 172] on label "Yes - accepted OD pricing" at bounding box center [427, 180] width 90 height 16
click at [398, 172] on input "Yes - accepted OD pricing" at bounding box center [390, 180] width 16 height 16
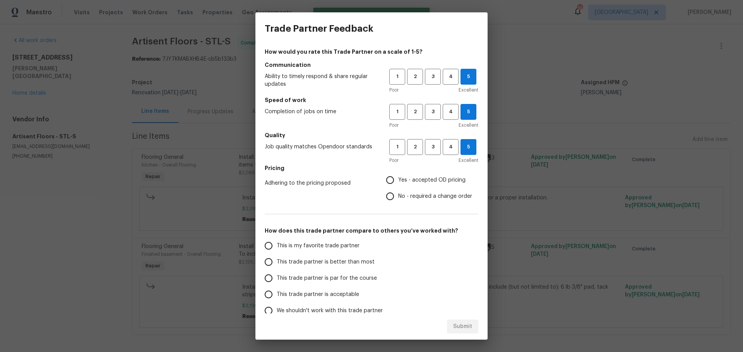
radio input "true"
drag, startPoint x: 349, startPoint y: 264, endPoint x: 376, endPoint y: 263, distance: 26.7
click at [350, 264] on span "This trade partner is better than most" at bounding box center [326, 262] width 98 height 8
click at [332, 261] on span "This trade partner is better than most" at bounding box center [326, 262] width 98 height 8
click at [277, 261] on input "This trade partner is better than most" at bounding box center [268, 262] width 16 height 16
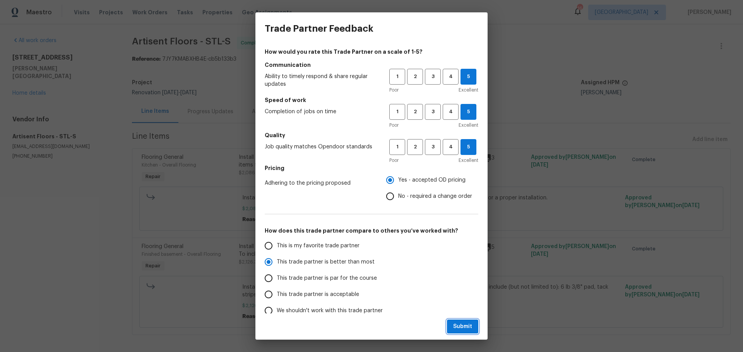
click at [458, 326] on span "Submit" at bounding box center [462, 327] width 19 height 10
radio input "true"
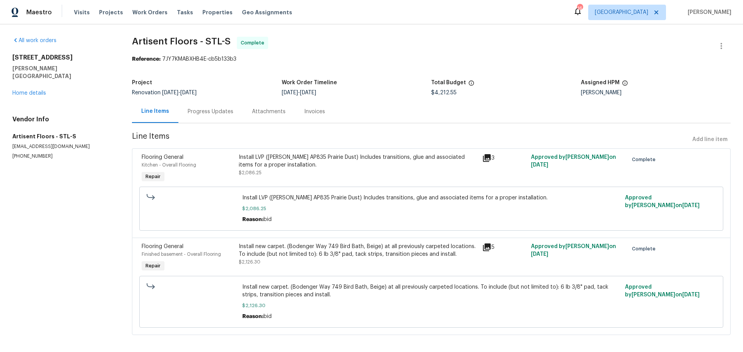
radio input "false"
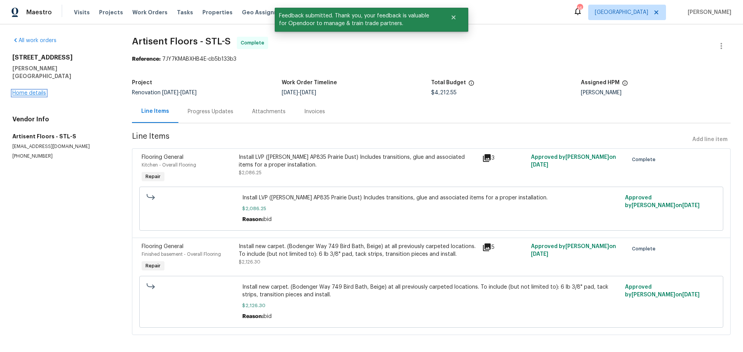
click at [35, 90] on link "Home details" at bounding box center [29, 92] width 34 height 5
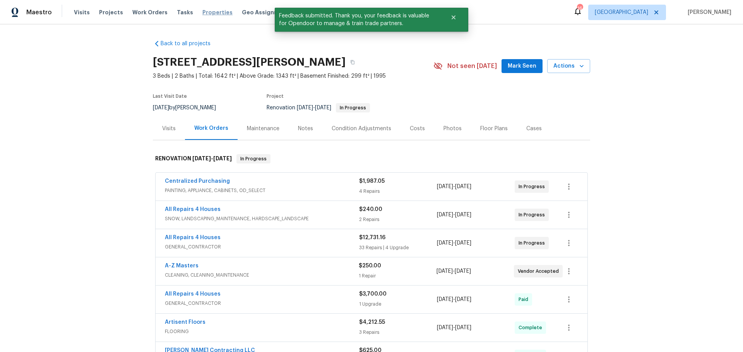
click at [204, 14] on span "Properties" at bounding box center [217, 13] width 30 height 8
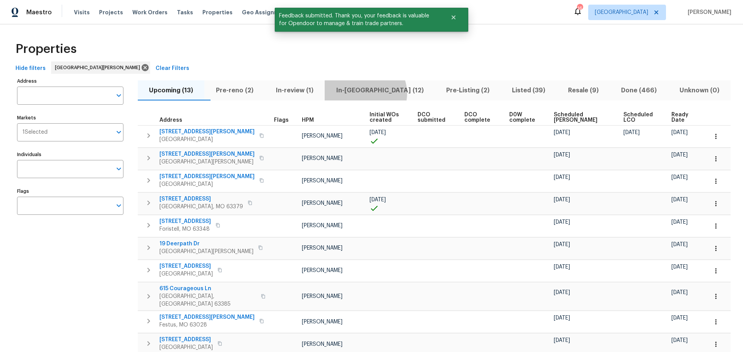
click at [380, 93] on span "In-reno (12)" at bounding box center [379, 90] width 101 height 11
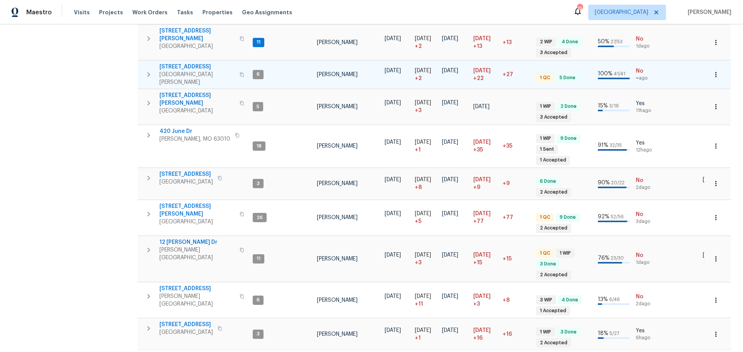
scroll to position [201, 0]
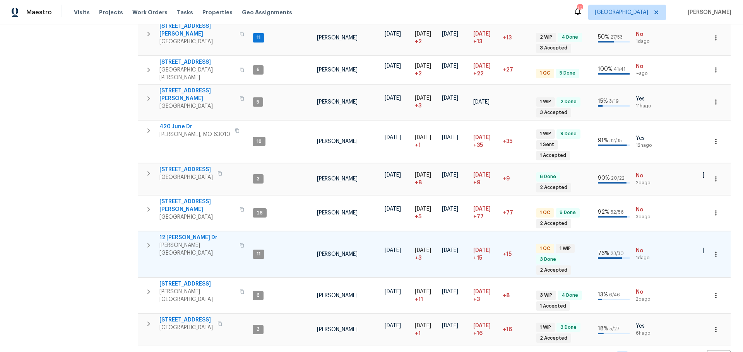
click at [174, 234] on span "12 Wallach Dr" at bounding box center [196, 238] width 75 height 8
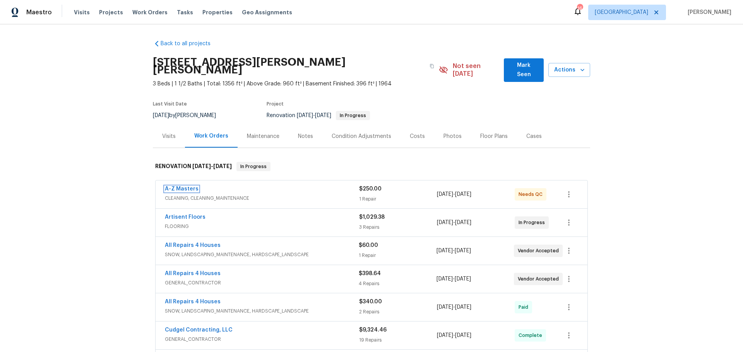
click at [179, 186] on link "A-Z Masters" at bounding box center [182, 188] width 34 height 5
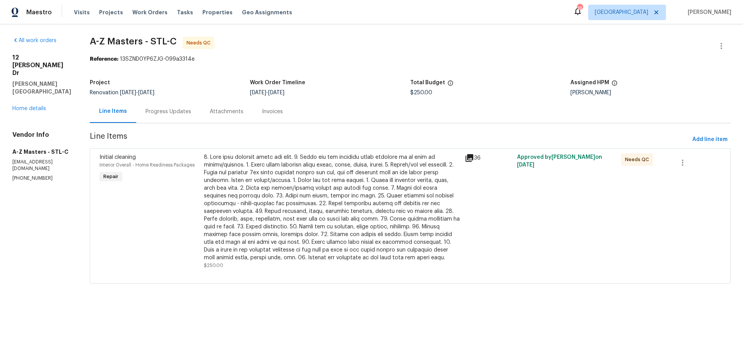
click at [376, 191] on div at bounding box center [332, 208] width 256 height 108
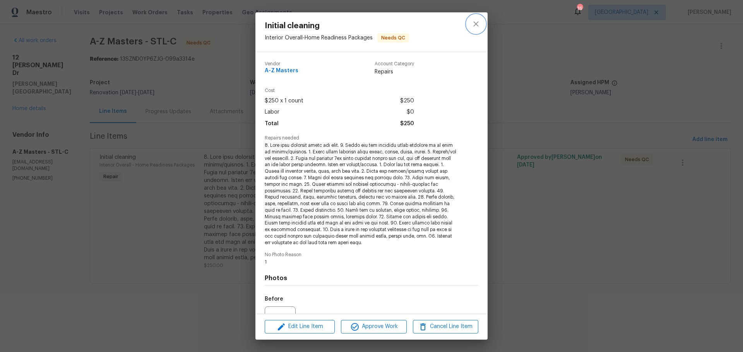
click at [472, 24] on icon "close" at bounding box center [475, 23] width 9 height 9
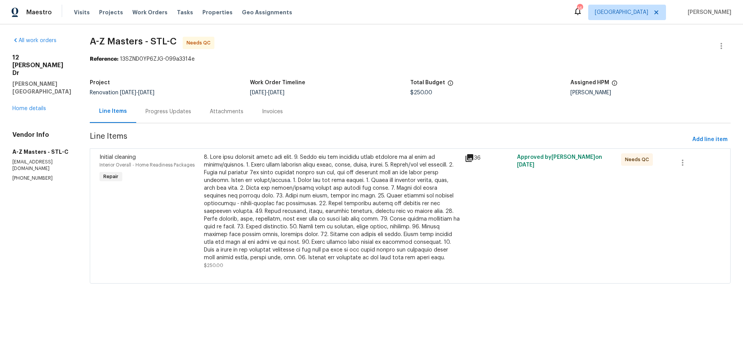
click at [154, 114] on div "Progress Updates" at bounding box center [168, 112] width 46 height 8
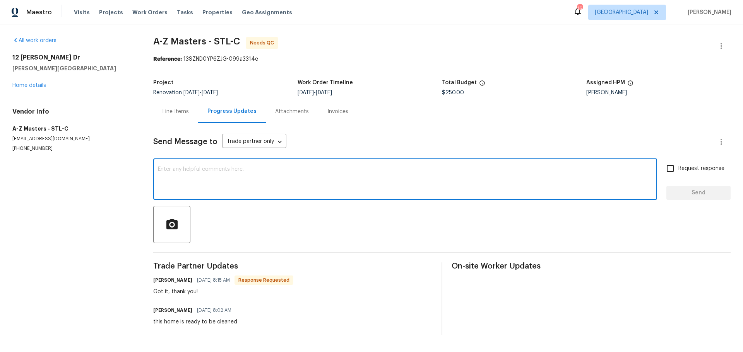
click at [209, 184] on textarea at bounding box center [405, 180] width 494 height 27
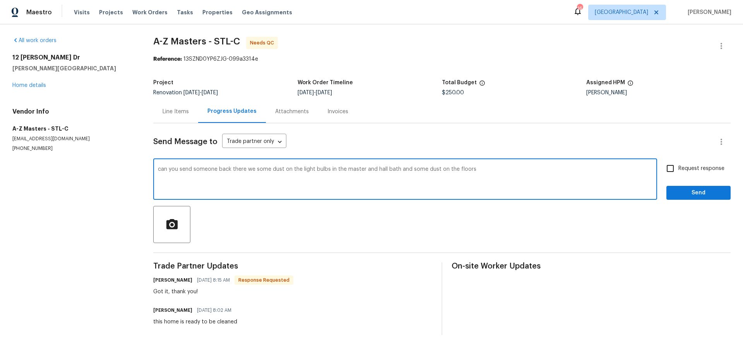
type textarea "can you send someone back there we some dust on the light bulbs in the master a…"
click at [679, 197] on span "Send" at bounding box center [698, 193] width 52 height 10
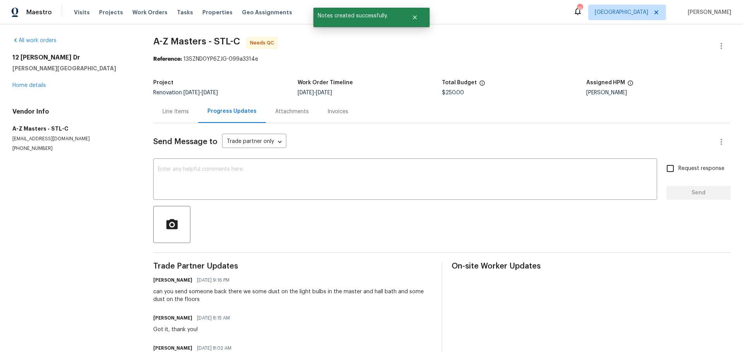
click at [170, 114] on div "Line Items" at bounding box center [175, 112] width 26 height 8
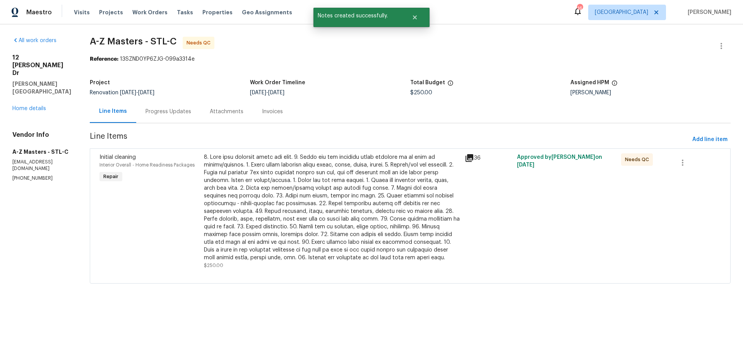
click at [259, 171] on div at bounding box center [332, 208] width 256 height 108
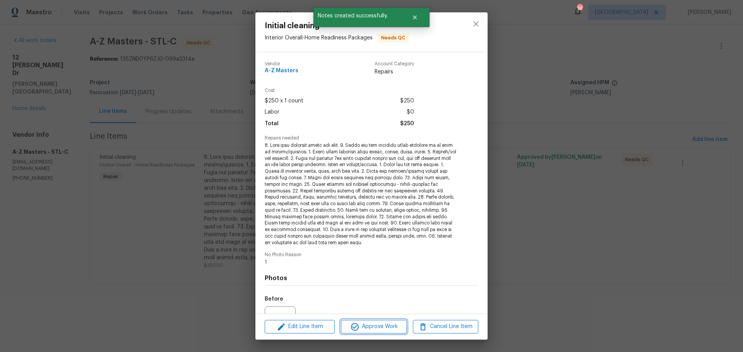
click at [361, 328] on span "Approve Work" at bounding box center [373, 327] width 61 height 10
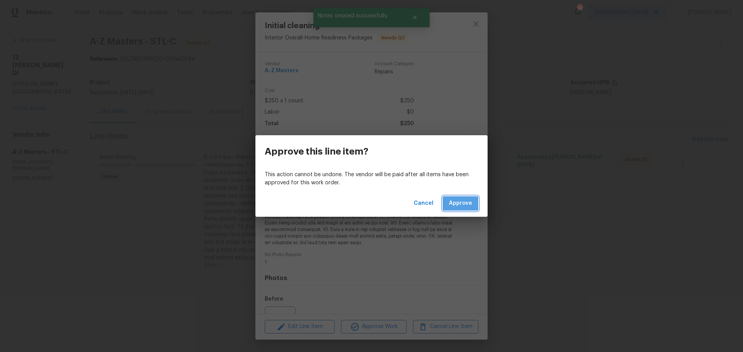
click at [457, 201] on span "Approve" at bounding box center [460, 204] width 23 height 10
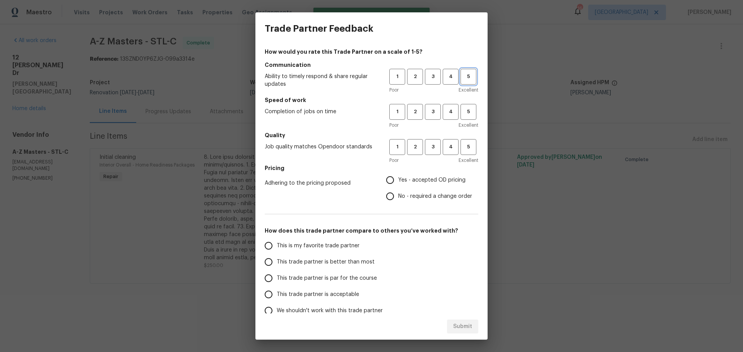
click at [460, 82] on button "5" at bounding box center [468, 77] width 16 height 16
click at [460, 118] on button "5" at bounding box center [468, 112] width 16 height 16
click at [460, 142] on button "5" at bounding box center [468, 147] width 16 height 16
click at [436, 178] on span "Yes - accepted OD pricing" at bounding box center [431, 180] width 67 height 8
click at [398, 178] on input "Yes - accepted OD pricing" at bounding box center [390, 180] width 16 height 16
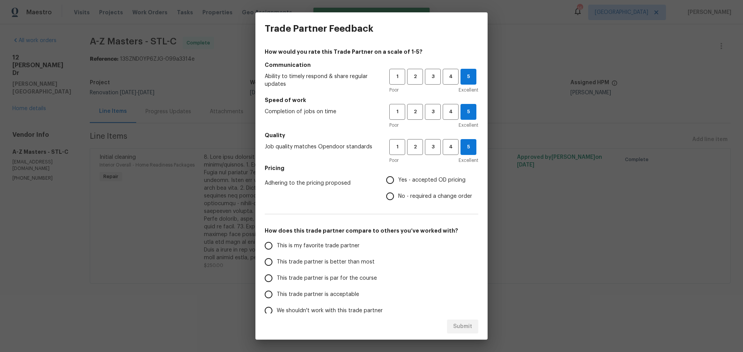
radio input "true"
click at [343, 247] on span "This is my favorite trade partner" at bounding box center [318, 246] width 83 height 8
click at [277, 247] on input "This is my favorite trade partner" at bounding box center [268, 246] width 16 height 16
click at [460, 323] on span "Submit" at bounding box center [462, 327] width 19 height 10
radio input "true"
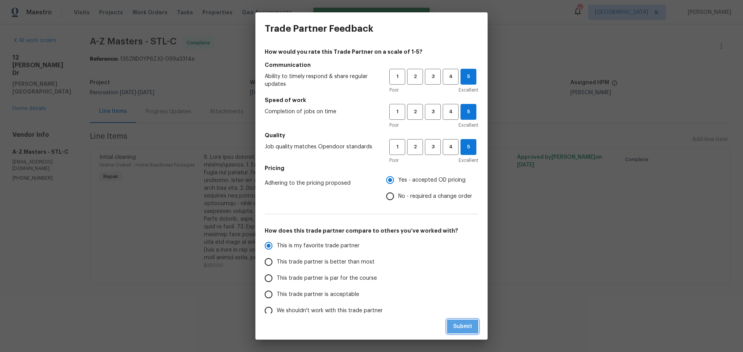
radio input "false"
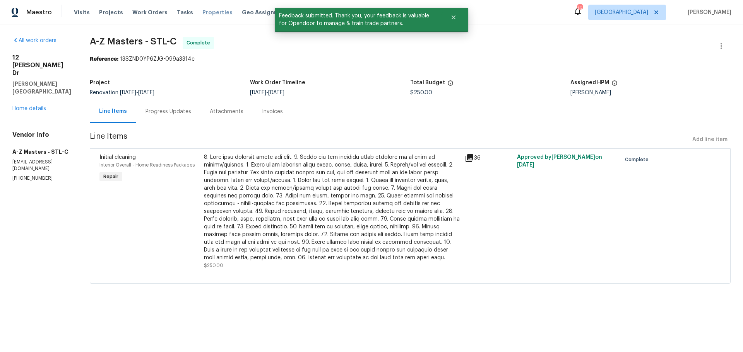
click at [202, 16] on span "Properties" at bounding box center [217, 13] width 30 height 8
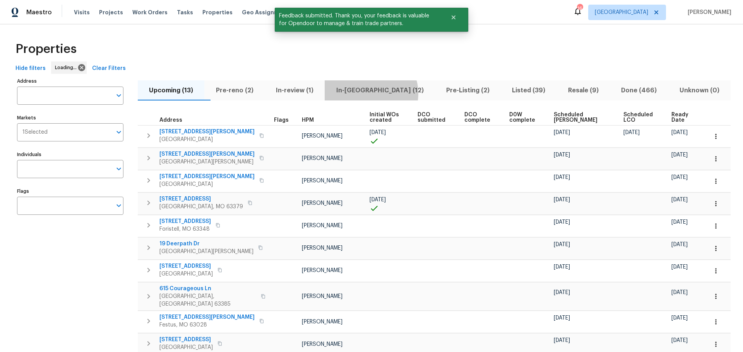
click at [386, 93] on span "In-reno (12)" at bounding box center [379, 90] width 101 height 11
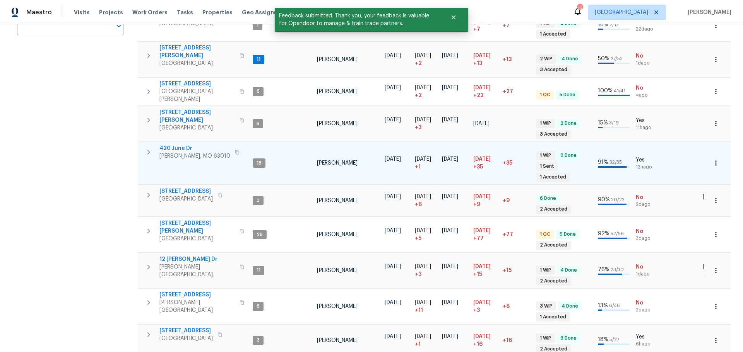
scroll to position [191, 0]
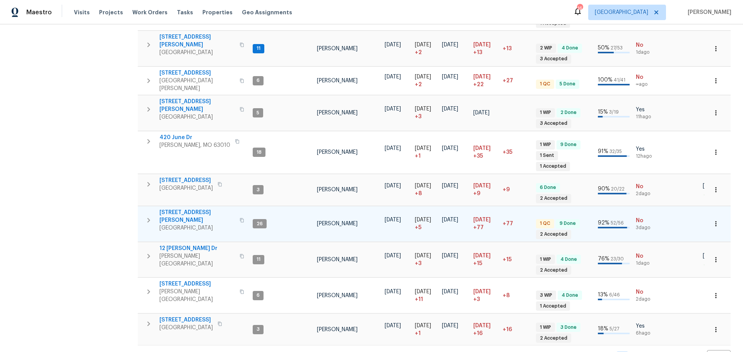
click at [188, 209] on span "[STREET_ADDRESS][PERSON_NAME]" at bounding box center [196, 216] width 75 height 15
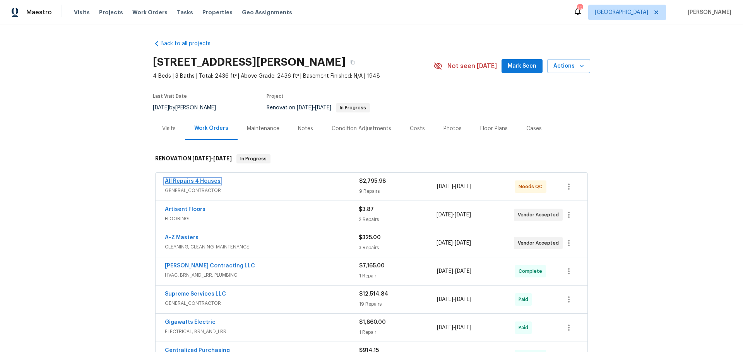
click at [204, 179] on link "All Repairs 4 Houses" at bounding box center [193, 181] width 56 height 5
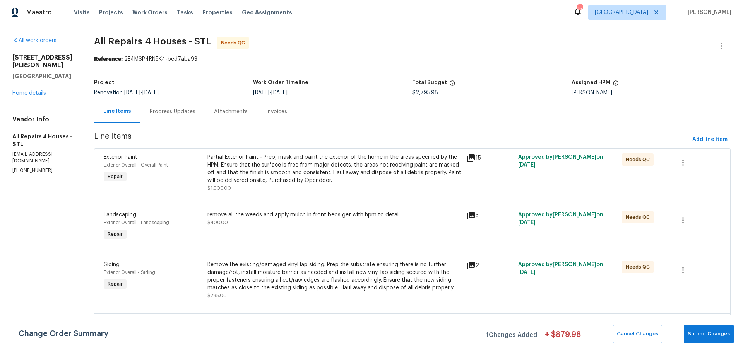
click at [184, 108] on div "Progress Updates" at bounding box center [173, 112] width 46 height 8
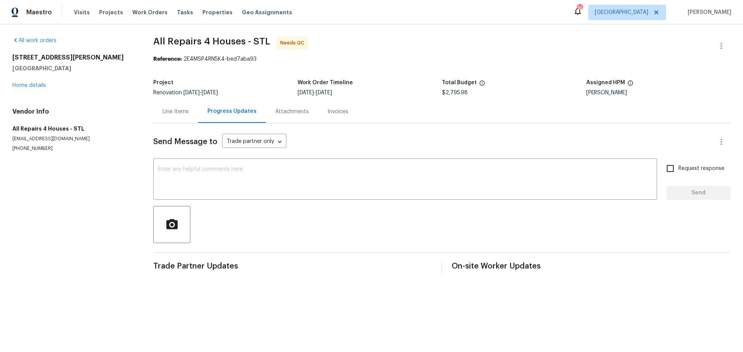
click at [178, 114] on div "Line Items" at bounding box center [175, 112] width 26 height 8
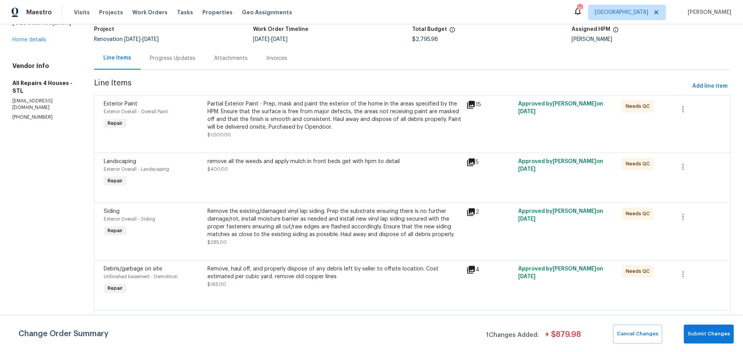
scroll to position [33, 0]
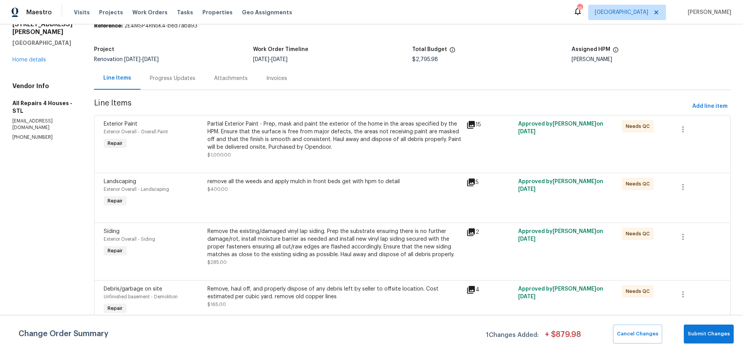
click at [327, 147] on div "Partial Exterior Paint - Prep, mask and paint the exterior of the home in the a…" at bounding box center [334, 135] width 254 height 31
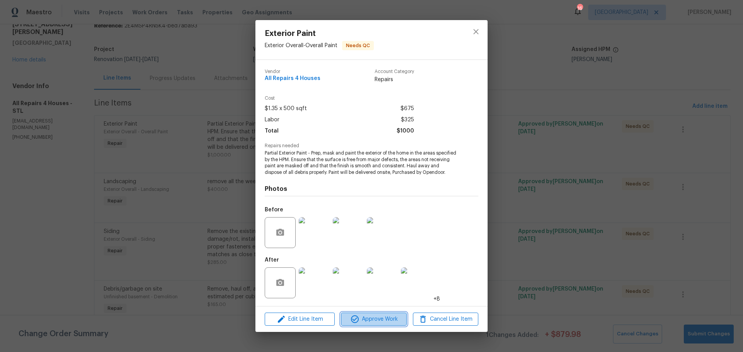
click at [379, 323] on span "Approve Work" at bounding box center [373, 320] width 61 height 10
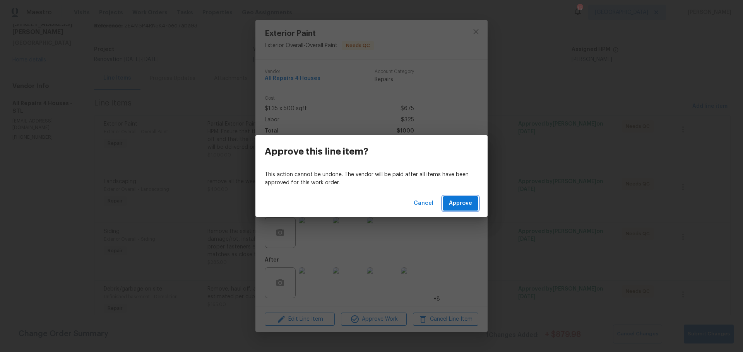
click at [468, 205] on span "Approve" at bounding box center [460, 204] width 23 height 10
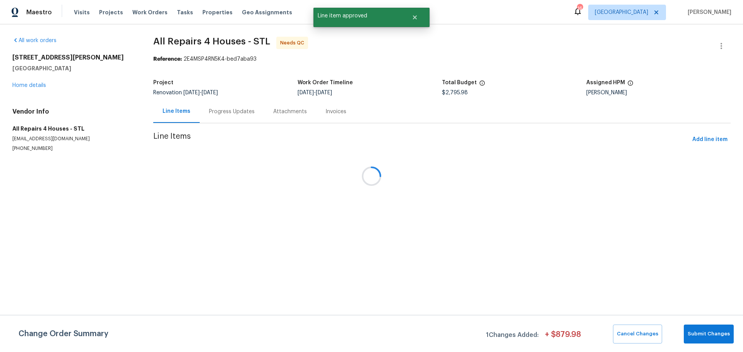
scroll to position [0, 0]
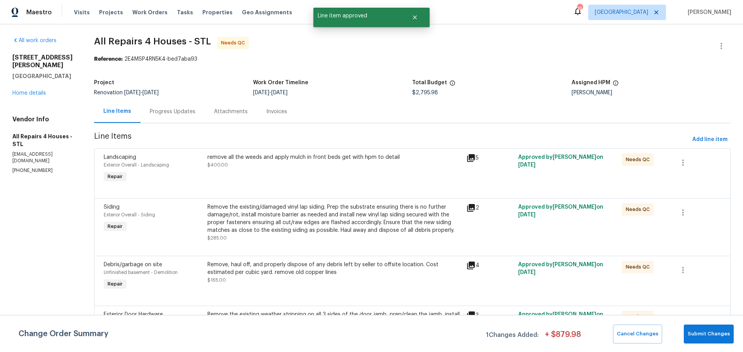
click at [335, 176] on div "remove all the weeds and apply mulch in front beds get with hpm to detail $400.…" at bounding box center [334, 169] width 259 height 36
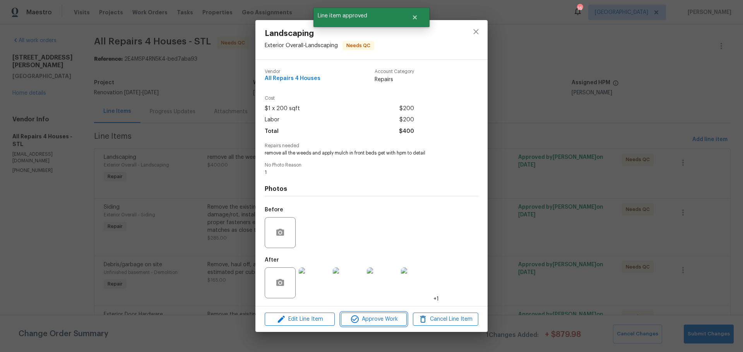
click at [368, 320] on span "Approve Work" at bounding box center [373, 320] width 61 height 10
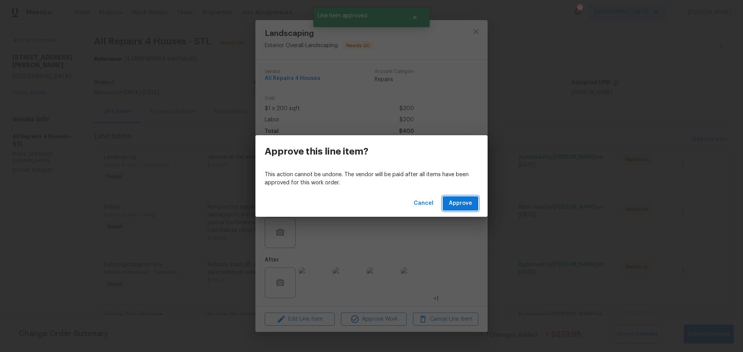
click at [455, 203] on span "Approve" at bounding box center [460, 204] width 23 height 10
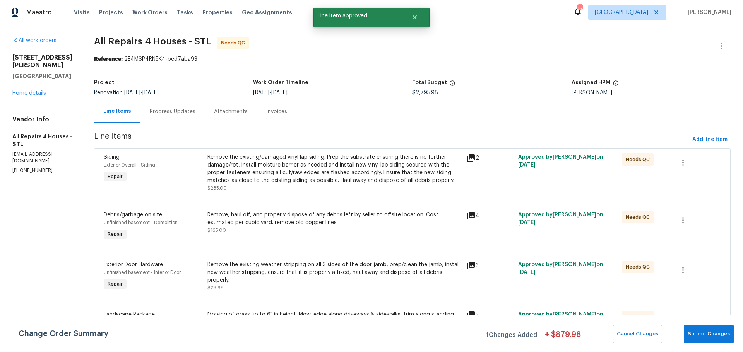
click at [326, 186] on div "Remove the existing/damaged vinyl lap siding. Prep the substrate ensuring there…" at bounding box center [334, 173] width 254 height 39
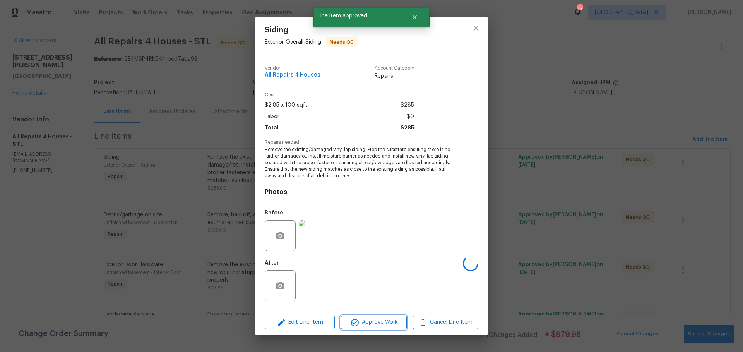
click at [367, 325] on span "Approve Work" at bounding box center [373, 323] width 61 height 10
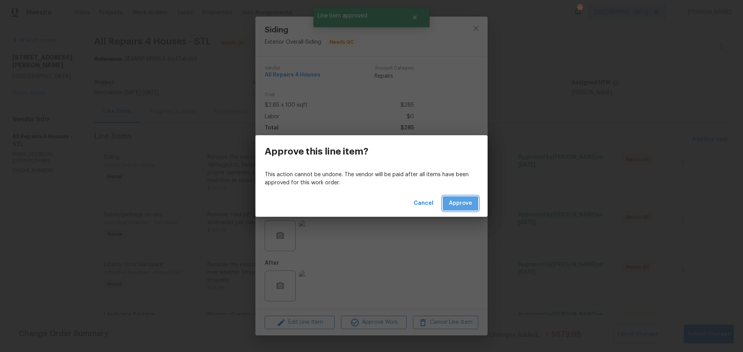
click at [454, 205] on span "Approve" at bounding box center [460, 204] width 23 height 10
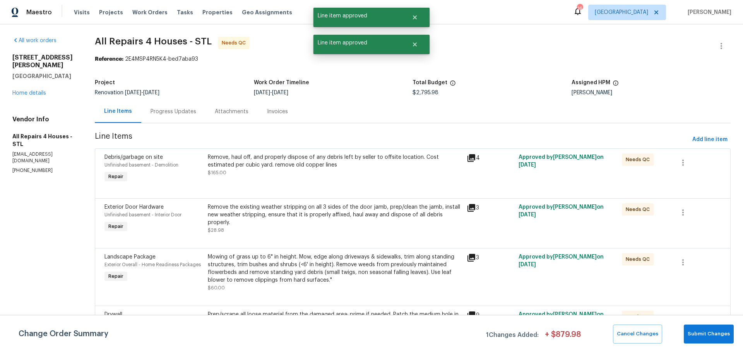
click at [308, 181] on div "Remove, haul off, and properly dispose of any debris left by seller to offsite …" at bounding box center [334, 169] width 259 height 36
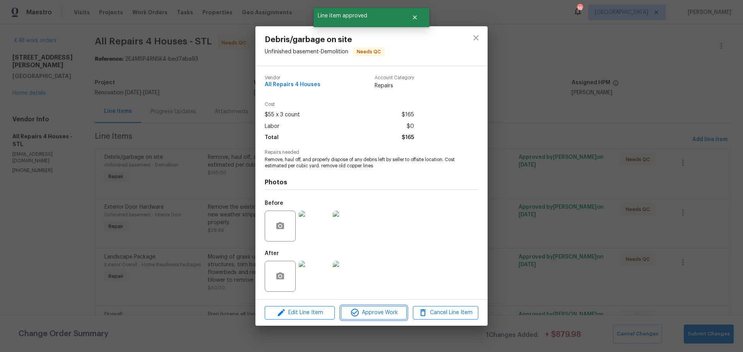
click at [383, 316] on span "Approve Work" at bounding box center [373, 313] width 61 height 10
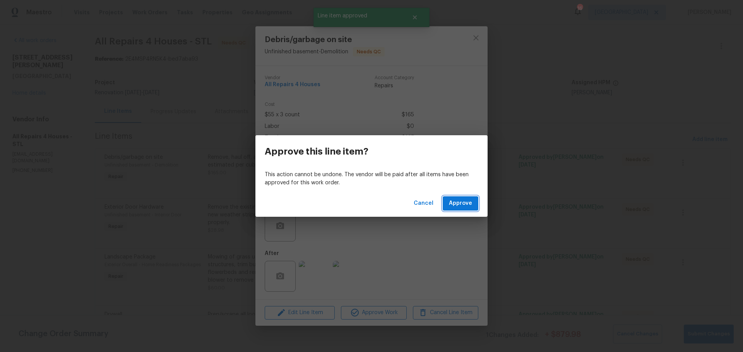
click at [473, 203] on button "Approve" at bounding box center [460, 203] width 36 height 14
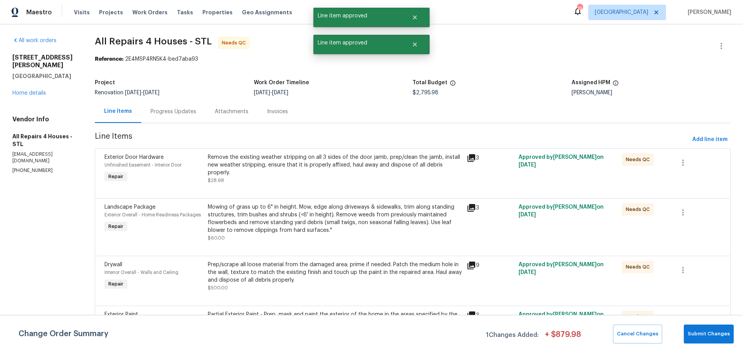
click at [326, 184] on div "Remove the existing weather stripping on all 3 sides of the door jamb, prep/cle…" at bounding box center [335, 169] width 254 height 31
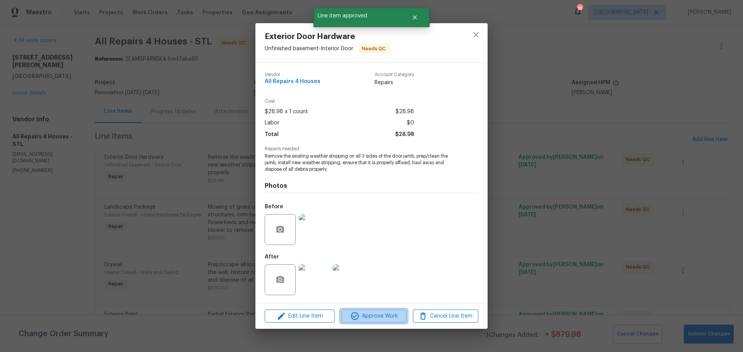
click at [385, 317] on span "Approve Work" at bounding box center [373, 317] width 61 height 10
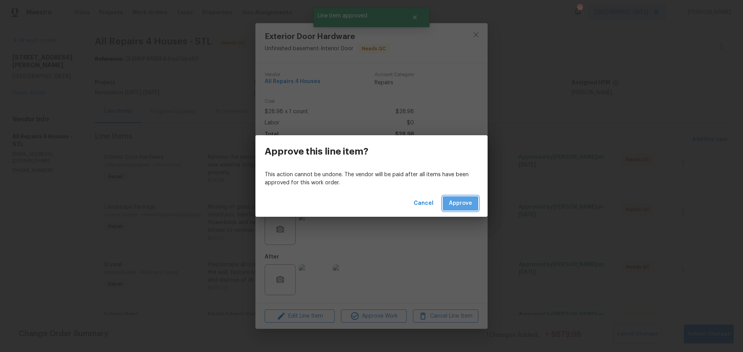
click at [462, 205] on span "Approve" at bounding box center [460, 204] width 23 height 10
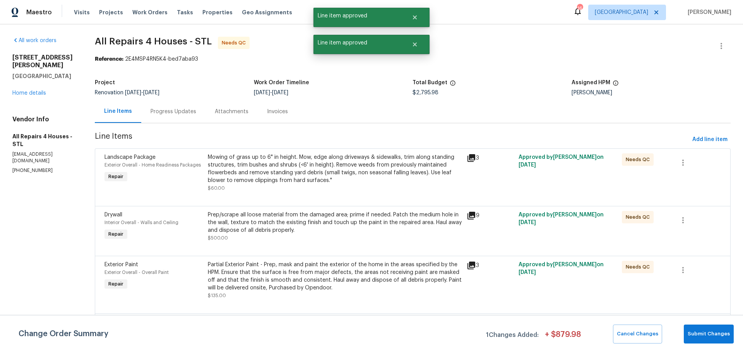
click at [317, 179] on div "Mowing of grass up to 6" in height. Mow, edge along driveways & sidewalks, trim…" at bounding box center [335, 169] width 254 height 31
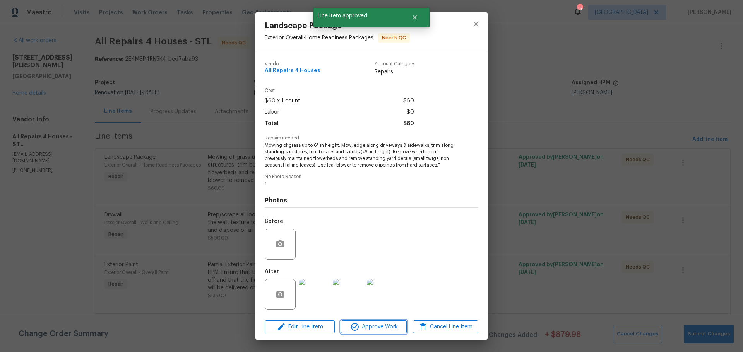
click at [375, 328] on span "Approve Work" at bounding box center [373, 328] width 61 height 10
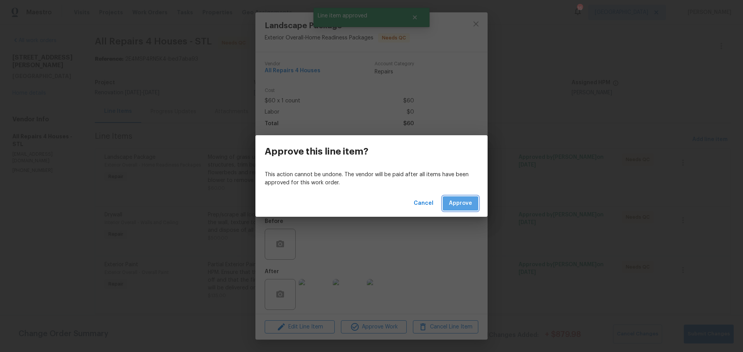
click at [456, 205] on span "Approve" at bounding box center [460, 204] width 23 height 10
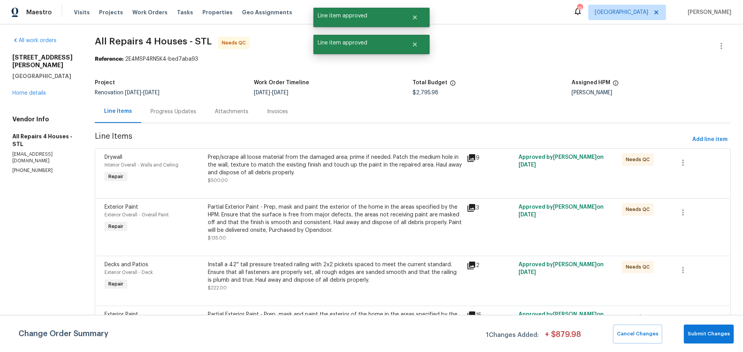
click at [337, 198] on div "Exterior Paint Exterior Overall - Overall Paint Repair Partial Exterior Paint -…" at bounding box center [412, 227] width 635 height 58
click at [319, 178] on div "Prep/scrape all loose material from the damaged area; prime if needed. Patch th…" at bounding box center [335, 169] width 254 height 31
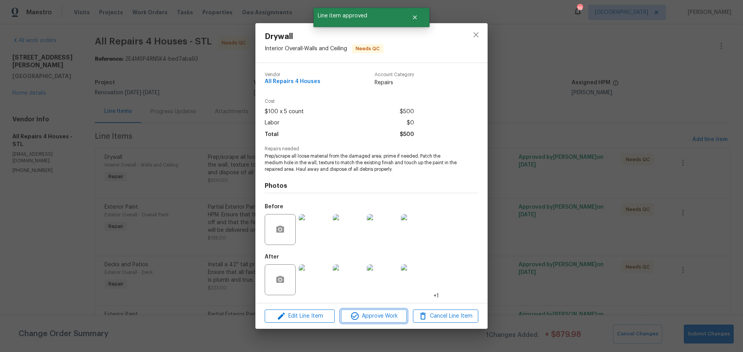
click at [386, 320] on span "Approve Work" at bounding box center [373, 317] width 61 height 10
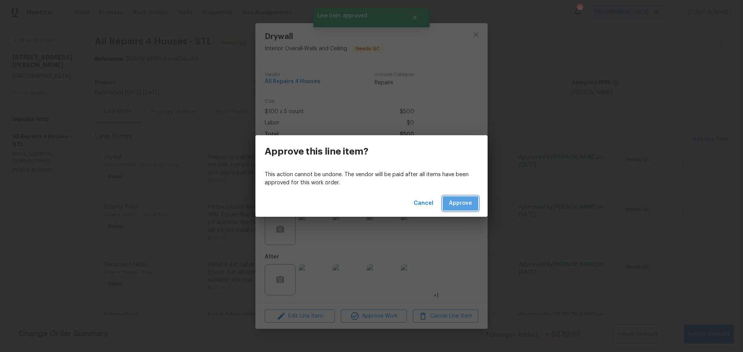
click at [452, 200] on span "Approve" at bounding box center [460, 204] width 23 height 10
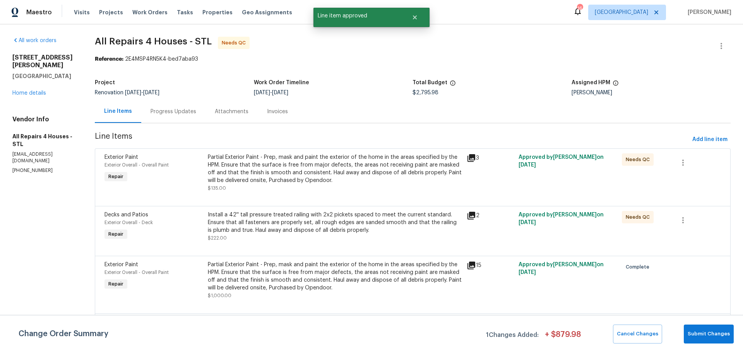
click at [334, 186] on div "Partial Exterior Paint - Prep, mask and paint the exterior of the home in the a…" at bounding box center [335, 173] width 254 height 39
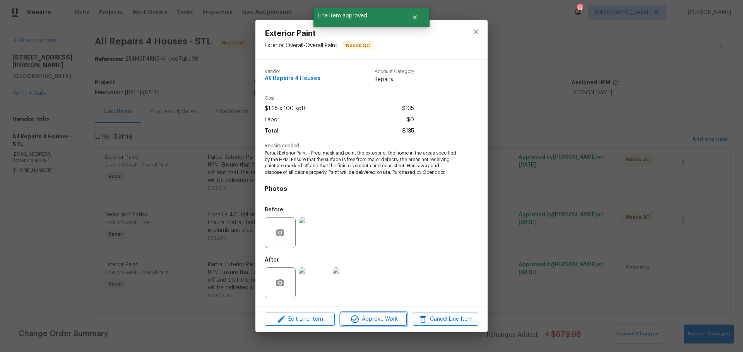
click at [376, 317] on button "Approve Work" at bounding box center [373, 320] width 65 height 14
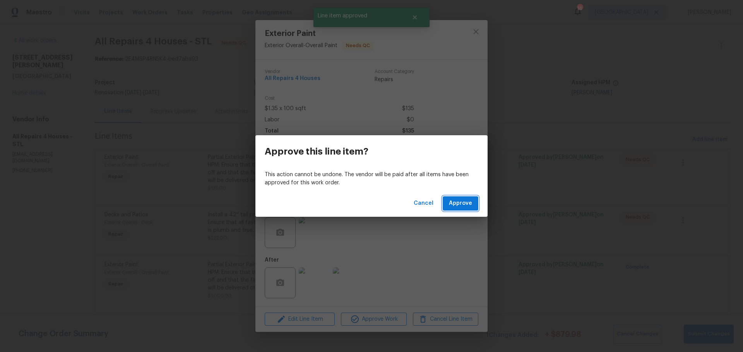
click at [462, 206] on span "Approve" at bounding box center [460, 204] width 23 height 10
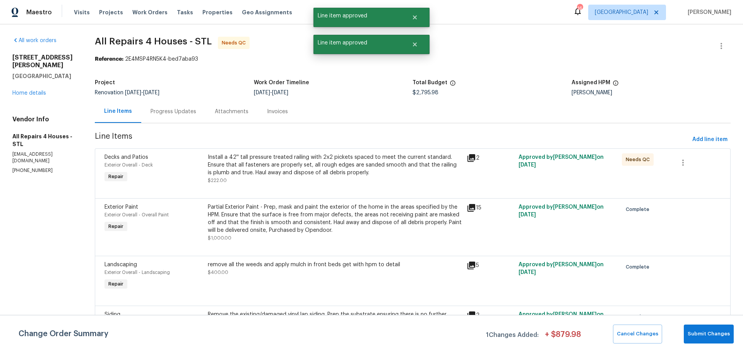
click at [300, 183] on div "Install a 42'' tall pressure treated railing with 2x2 pickets spaced to meet th…" at bounding box center [335, 169] width 254 height 31
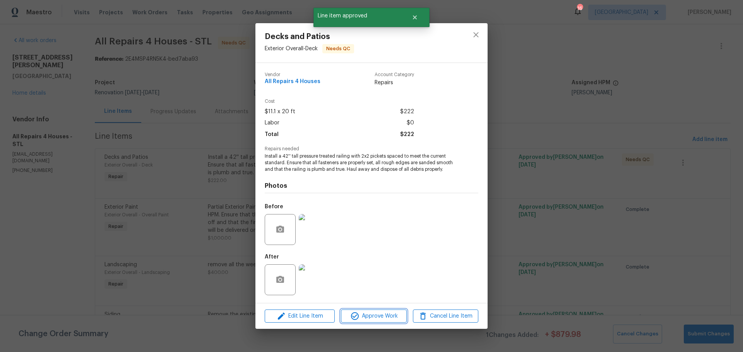
click at [380, 316] on span "Approve Work" at bounding box center [373, 317] width 61 height 10
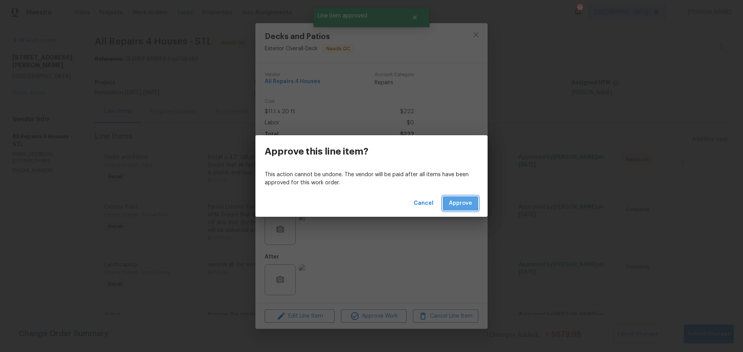
click at [447, 203] on button "Approve" at bounding box center [460, 203] width 36 height 14
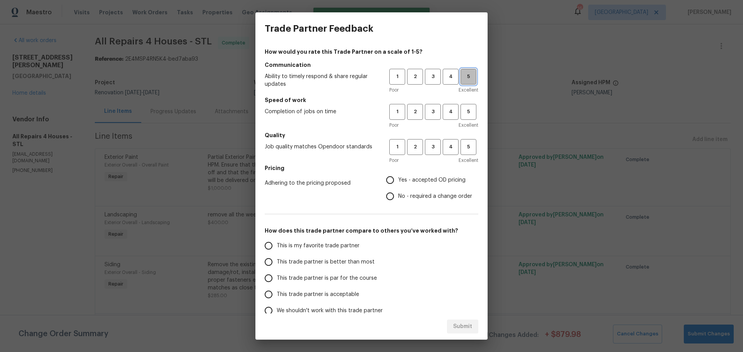
click at [466, 81] on button "5" at bounding box center [468, 77] width 16 height 16
click at [466, 116] on button "5" at bounding box center [468, 112] width 16 height 16
click at [468, 150] on span "5" at bounding box center [468, 147] width 14 height 9
click at [435, 180] on span "Yes - accepted OD pricing" at bounding box center [431, 180] width 67 height 8
click at [398, 180] on input "Yes - accepted OD pricing" at bounding box center [390, 180] width 16 height 16
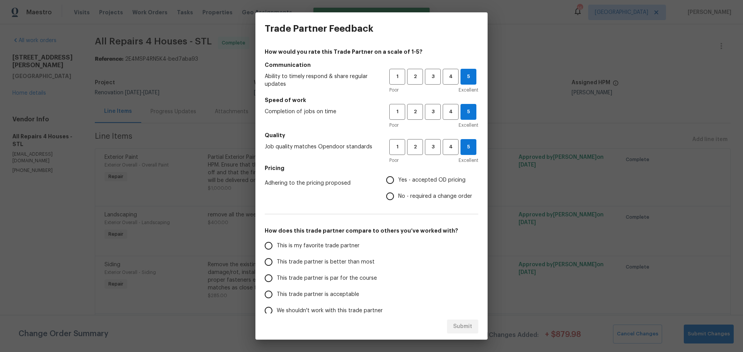
radio input "true"
drag, startPoint x: 341, startPoint y: 259, endPoint x: 376, endPoint y: 259, distance: 34.8
click at [342, 259] on span "This trade partner is better than most" at bounding box center [326, 262] width 98 height 8
click at [277, 259] on input "This trade partner is better than most" at bounding box center [268, 262] width 16 height 16
click at [454, 327] on span "Submit" at bounding box center [462, 327] width 19 height 10
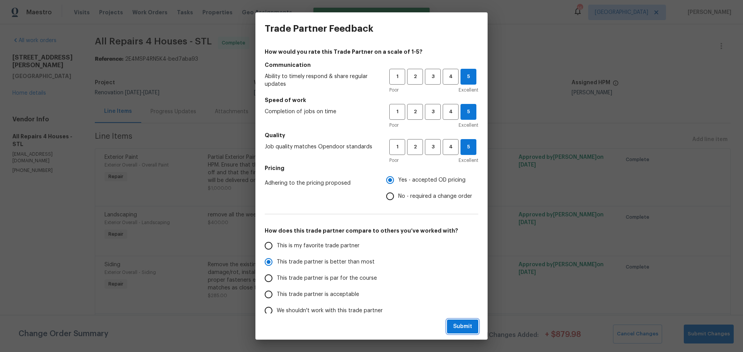
radio input "true"
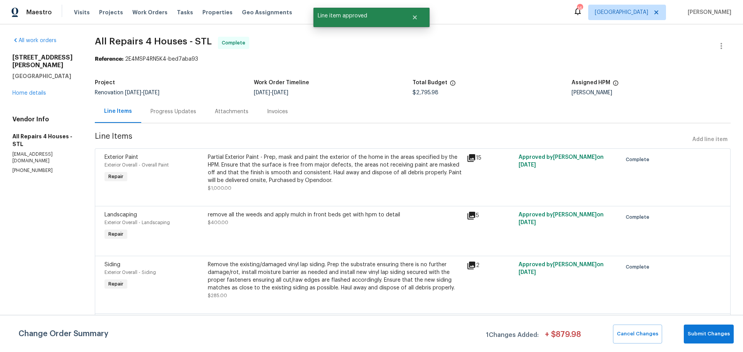
radio input "false"
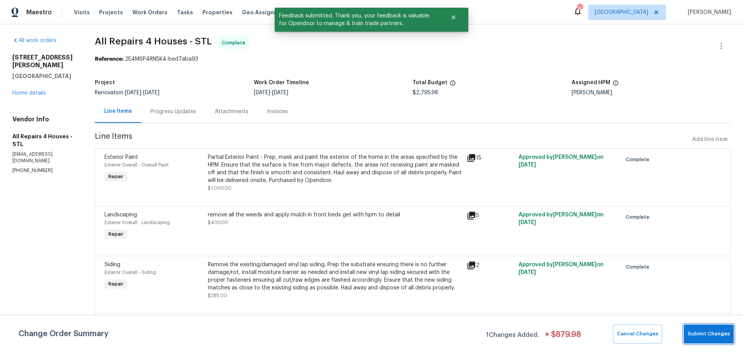
click at [693, 328] on button "Submit Changes" at bounding box center [708, 334] width 50 height 19
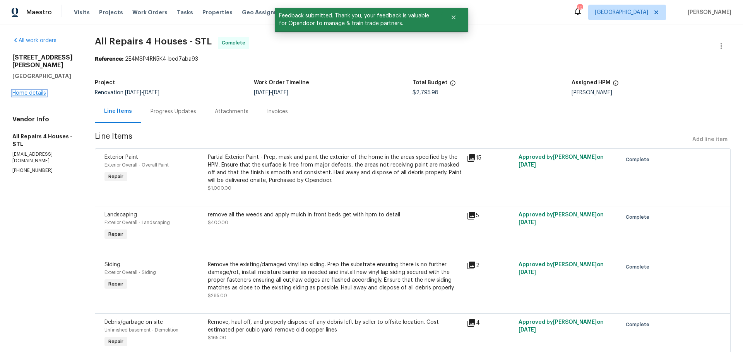
click at [36, 90] on link "Home details" at bounding box center [29, 92] width 34 height 5
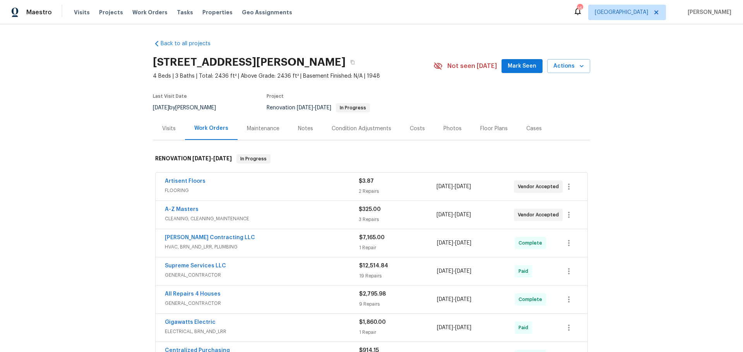
click at [527, 66] on span "Mark Seen" at bounding box center [521, 66] width 29 height 10
